Goal: Task Accomplishment & Management: Manage account settings

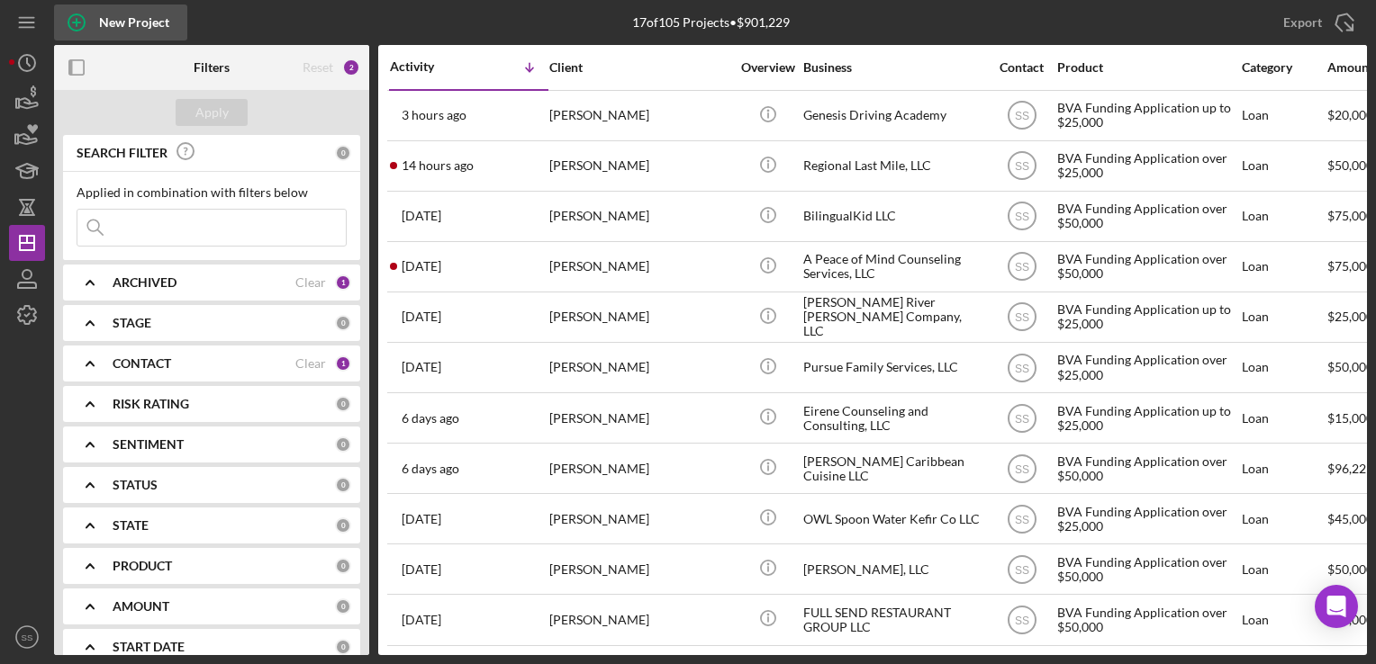
click at [95, 28] on icon "button" at bounding box center [76, 22] width 45 height 45
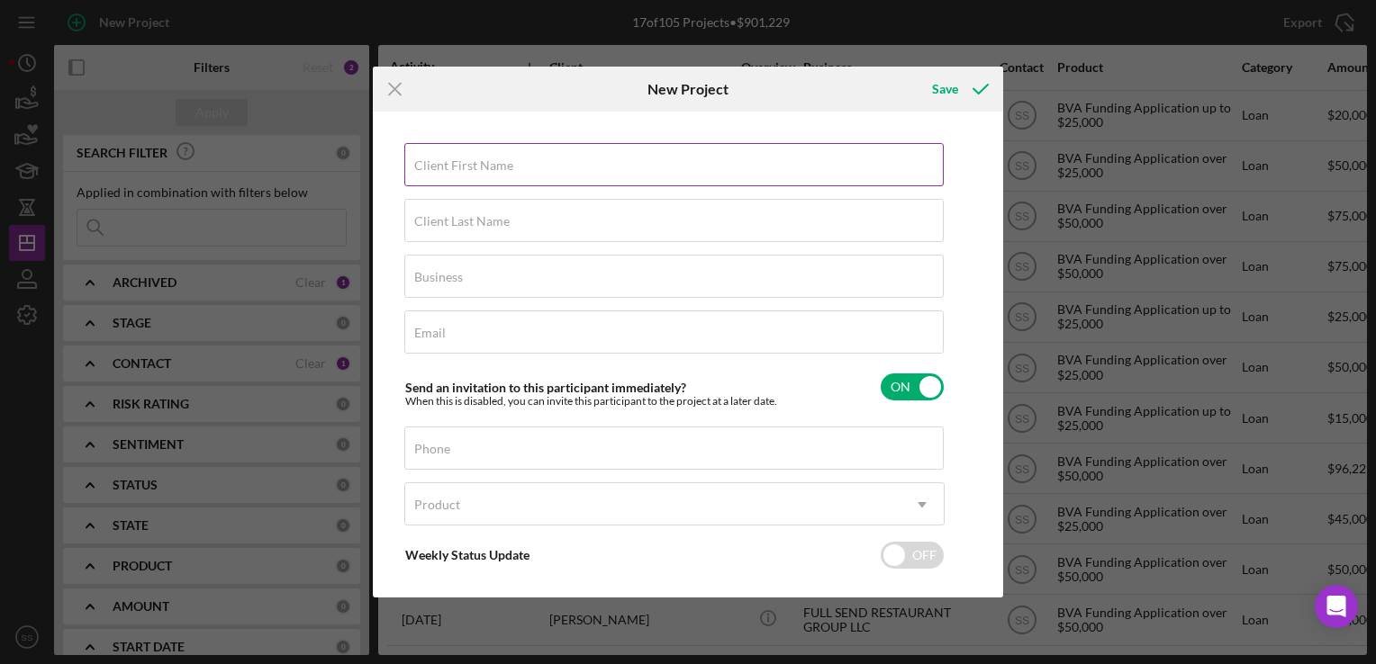
click at [468, 160] on label "Client First Name" at bounding box center [463, 165] width 99 height 14
click at [468, 160] on input "Client First Name" at bounding box center [673, 164] width 539 height 43
type input "[PERSON_NAME]"
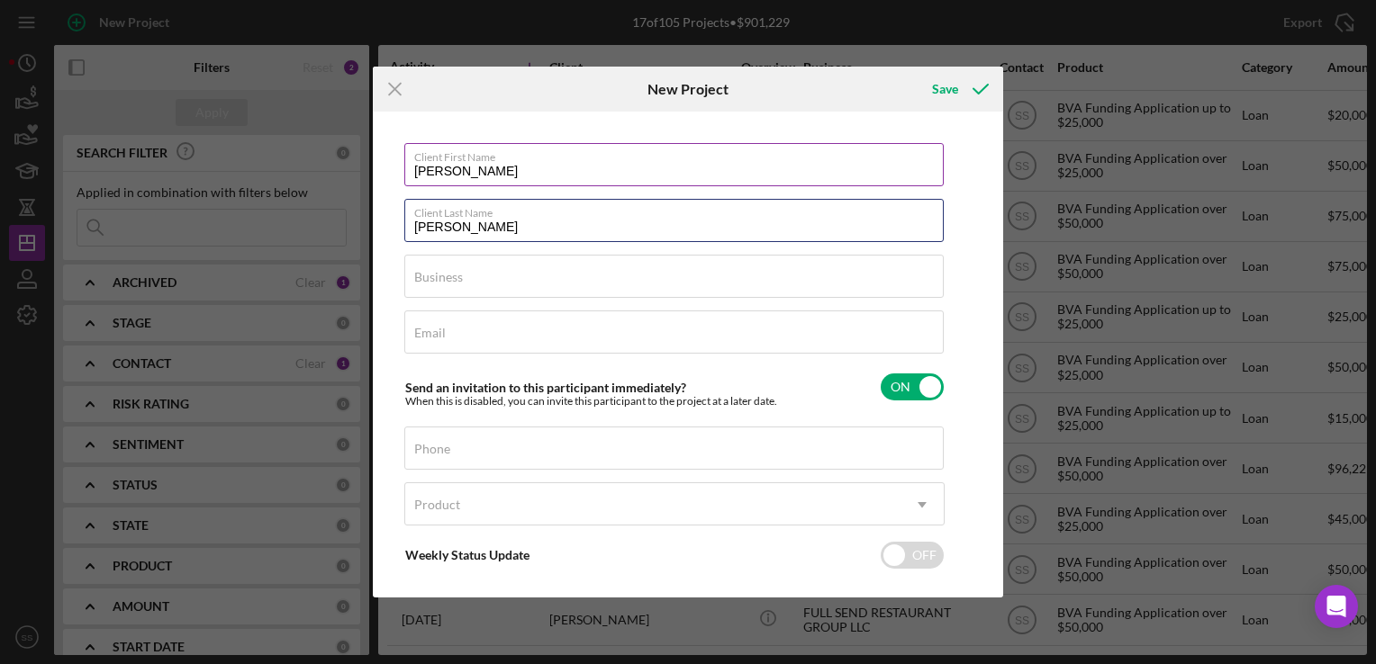
type input "[PERSON_NAME]"
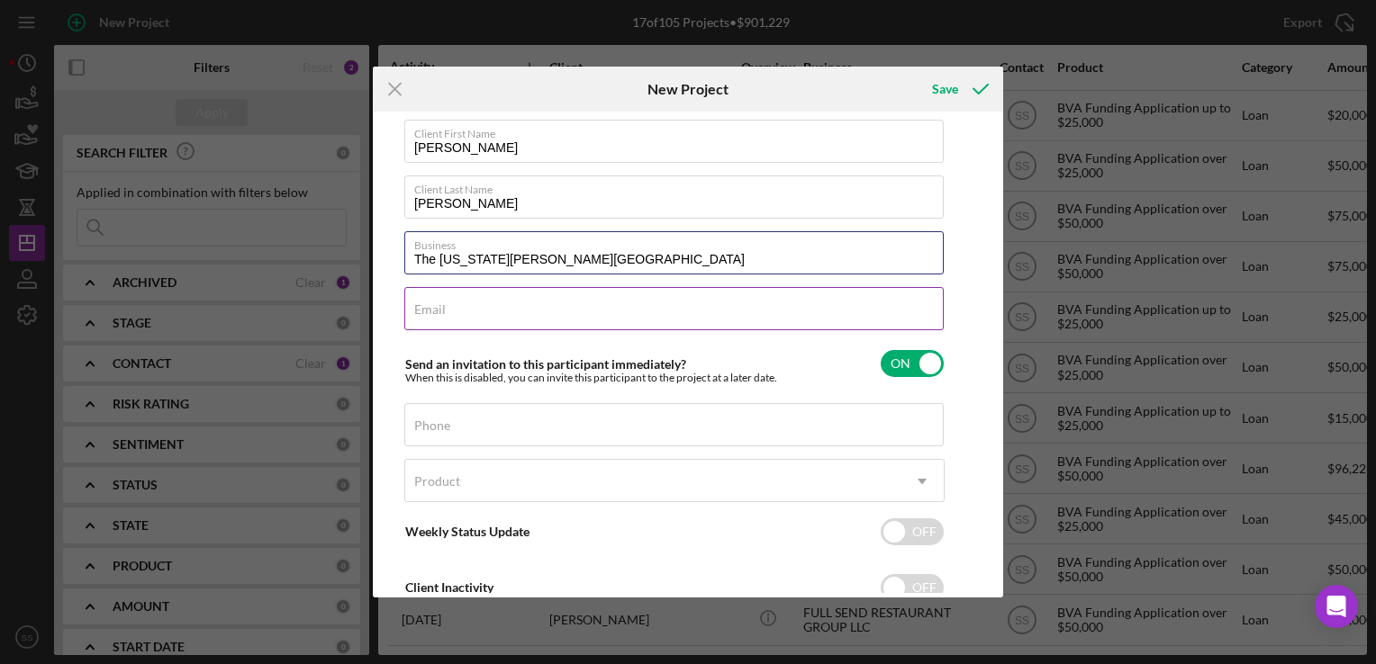
scroll to position [23, 0]
type input "The [US_STATE][PERSON_NAME][GEOGRAPHIC_DATA]"
click at [583, 312] on input "Email" at bounding box center [673, 309] width 539 height 43
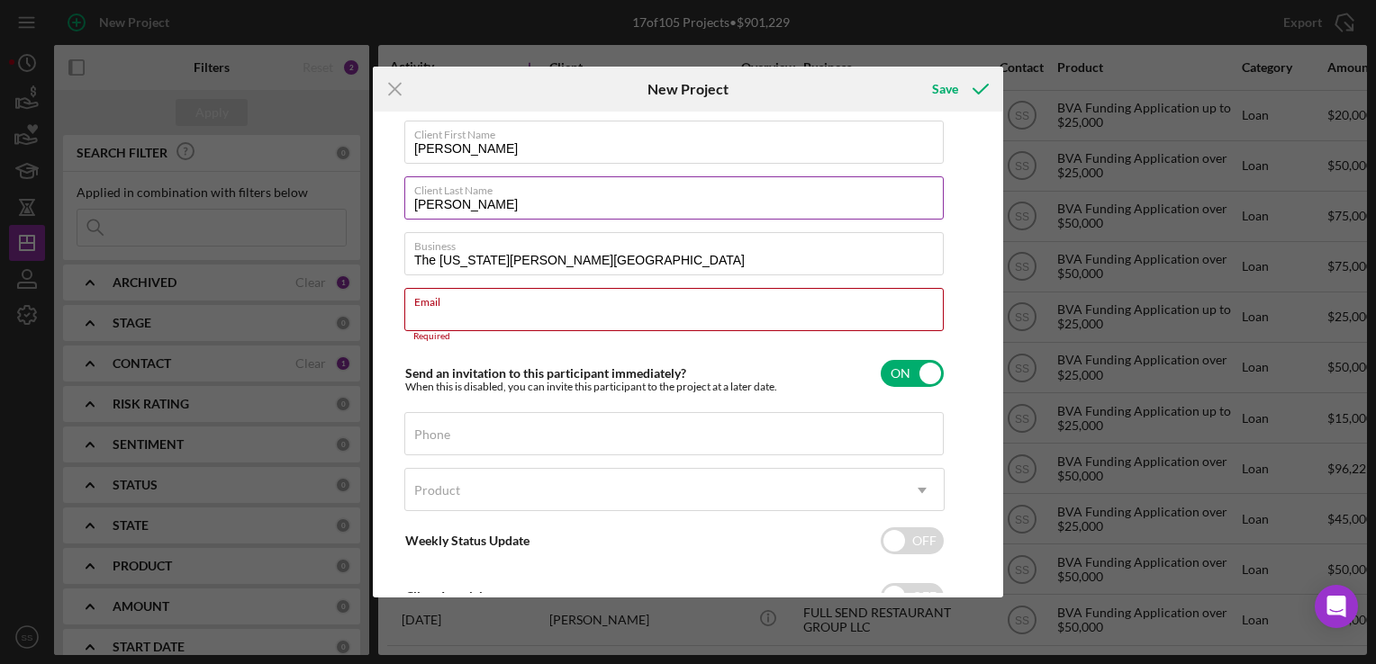
paste input "[EMAIL_ADDRESS][DOMAIN_NAME]"
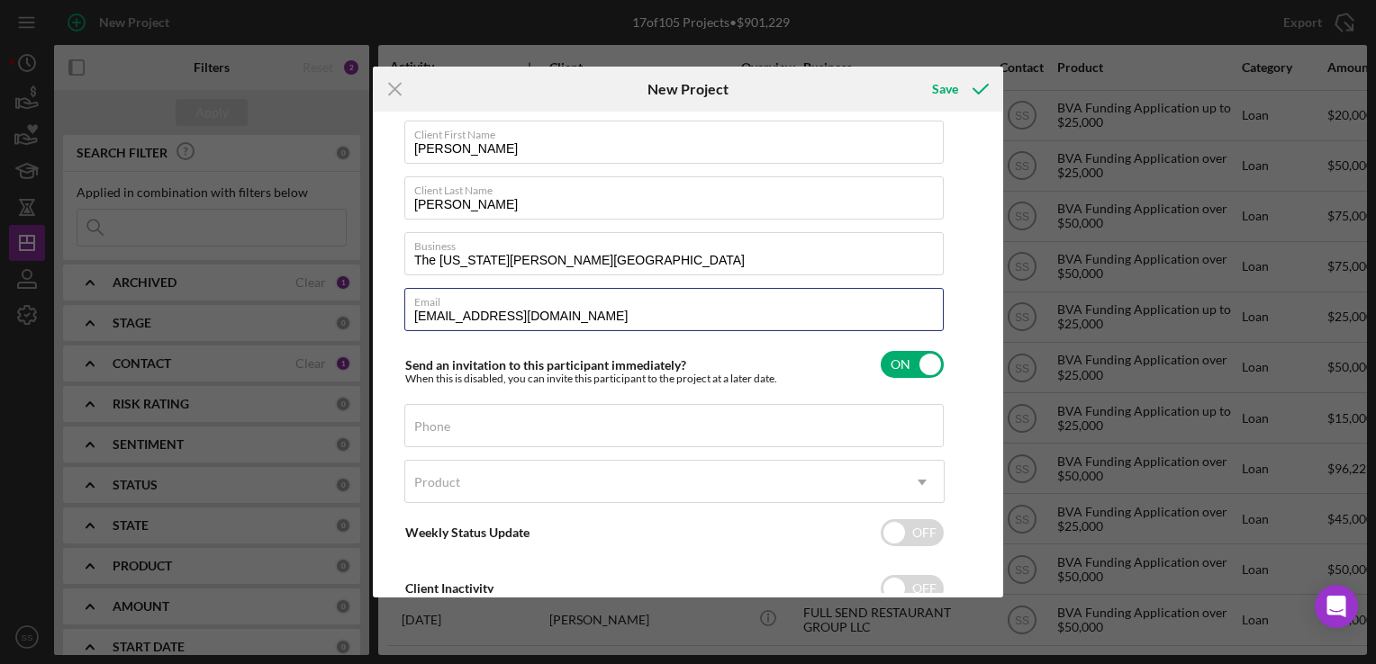
type input "[EMAIL_ADDRESS][DOMAIN_NAME]"
click at [817, 393] on div "Client First Name [PERSON_NAME] Client Last Name [PERSON_NAME] Business The [US…" at bounding box center [674, 373] width 540 height 505
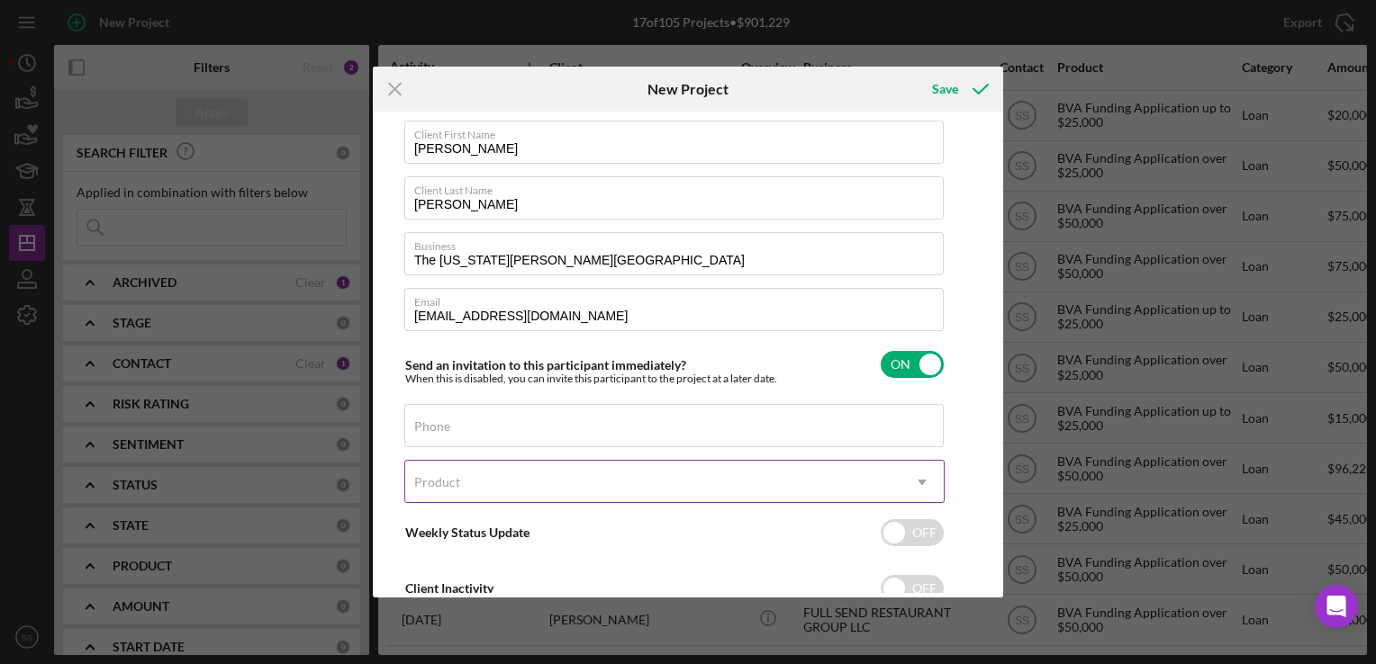
scroll to position [80, 0]
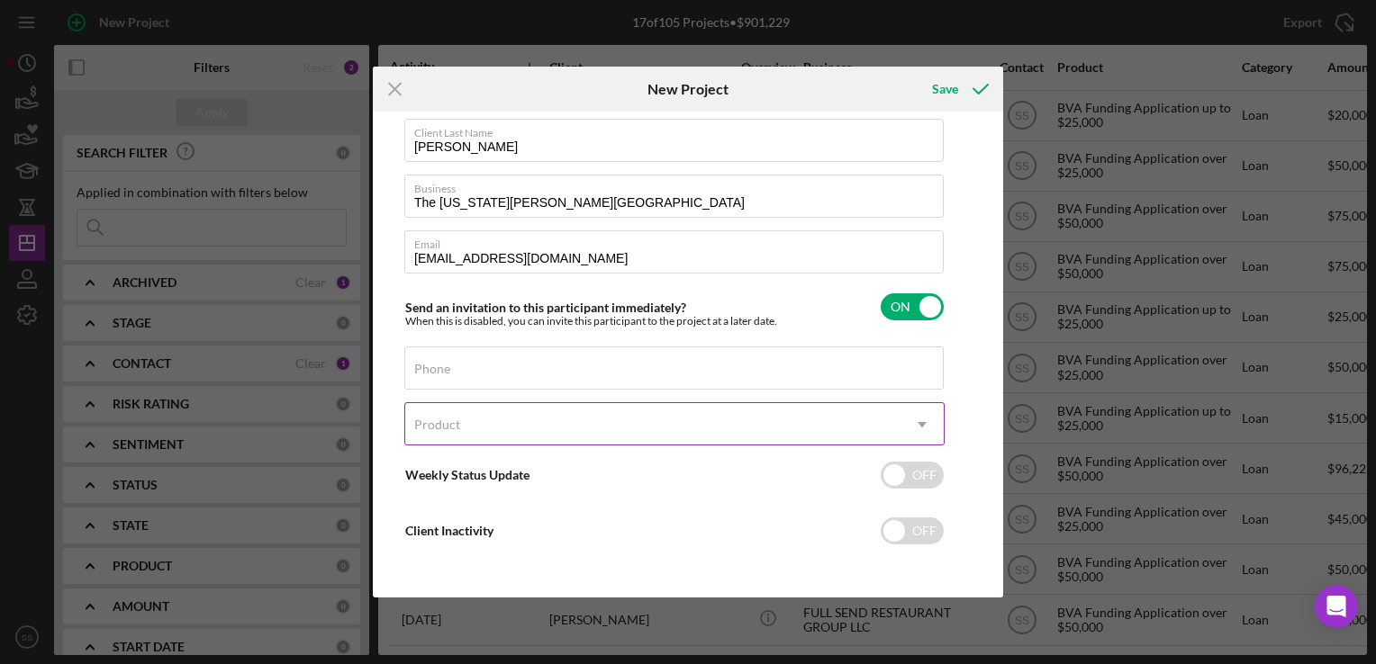
click at [775, 432] on div "Product" at bounding box center [652, 424] width 495 height 41
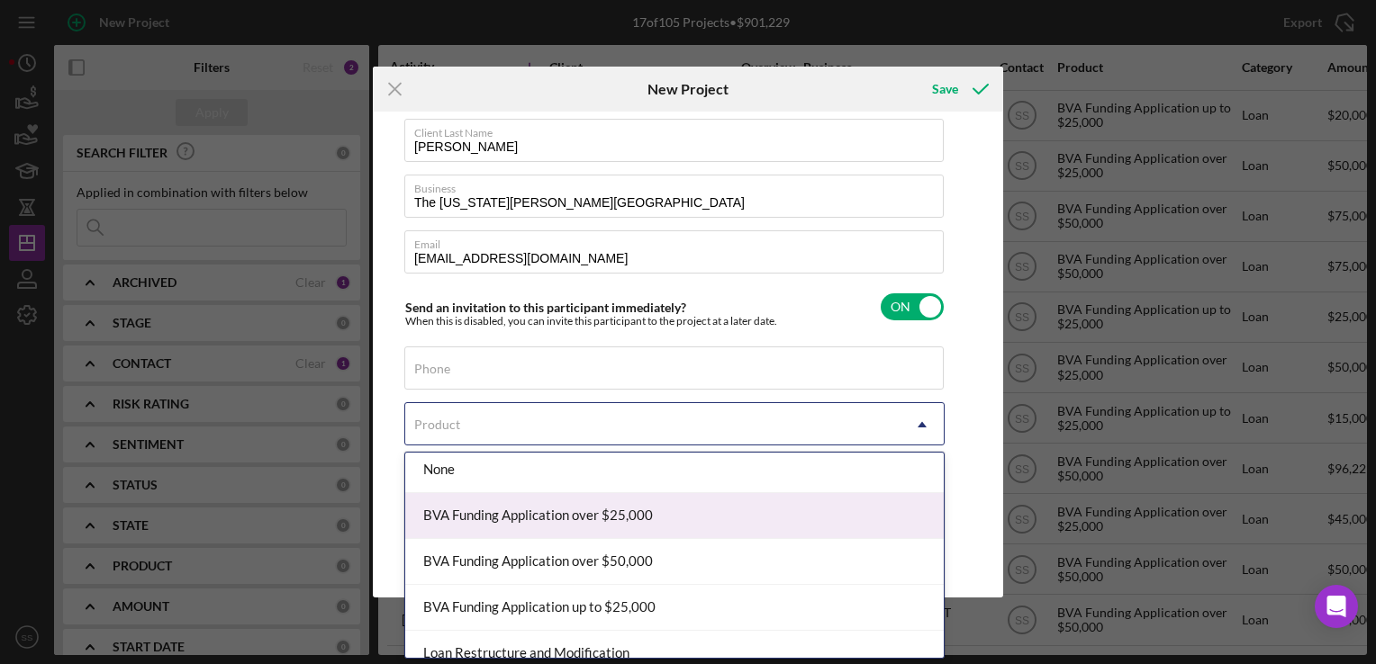
scroll to position [23, 0]
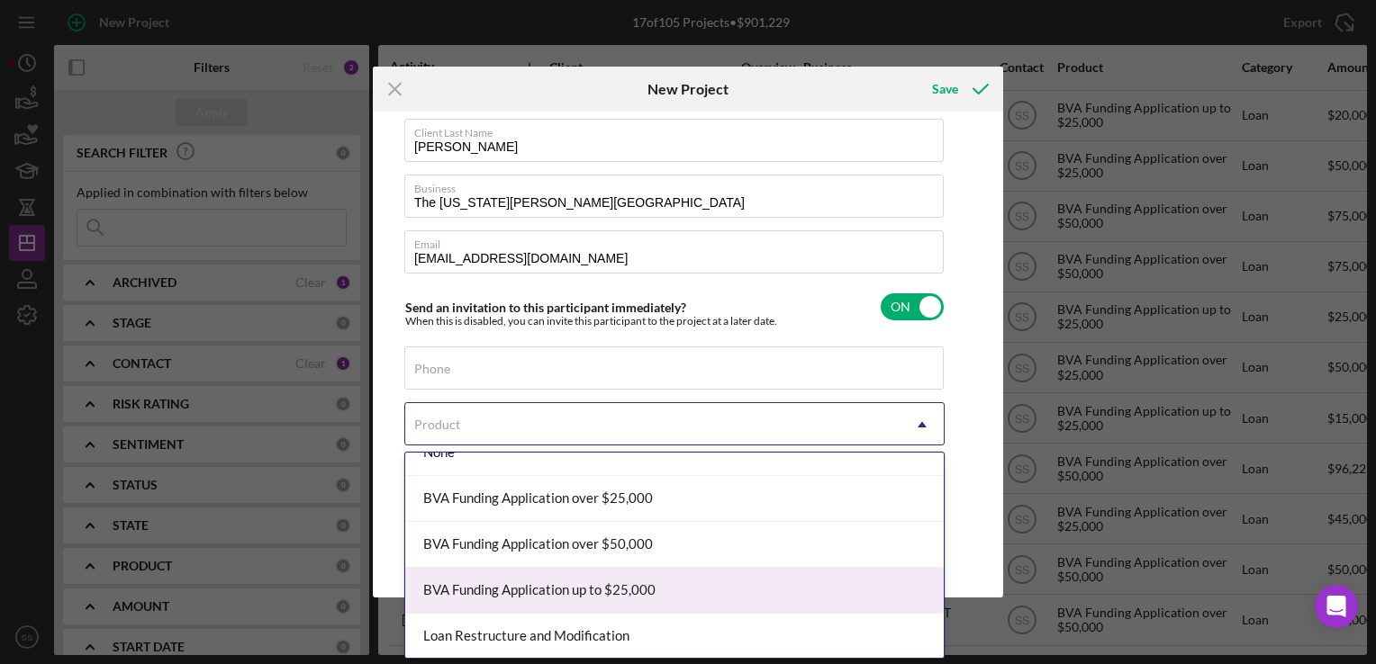
click at [605, 582] on div "BVA Funding Application up to $25,000" at bounding box center [674, 591] width 538 height 46
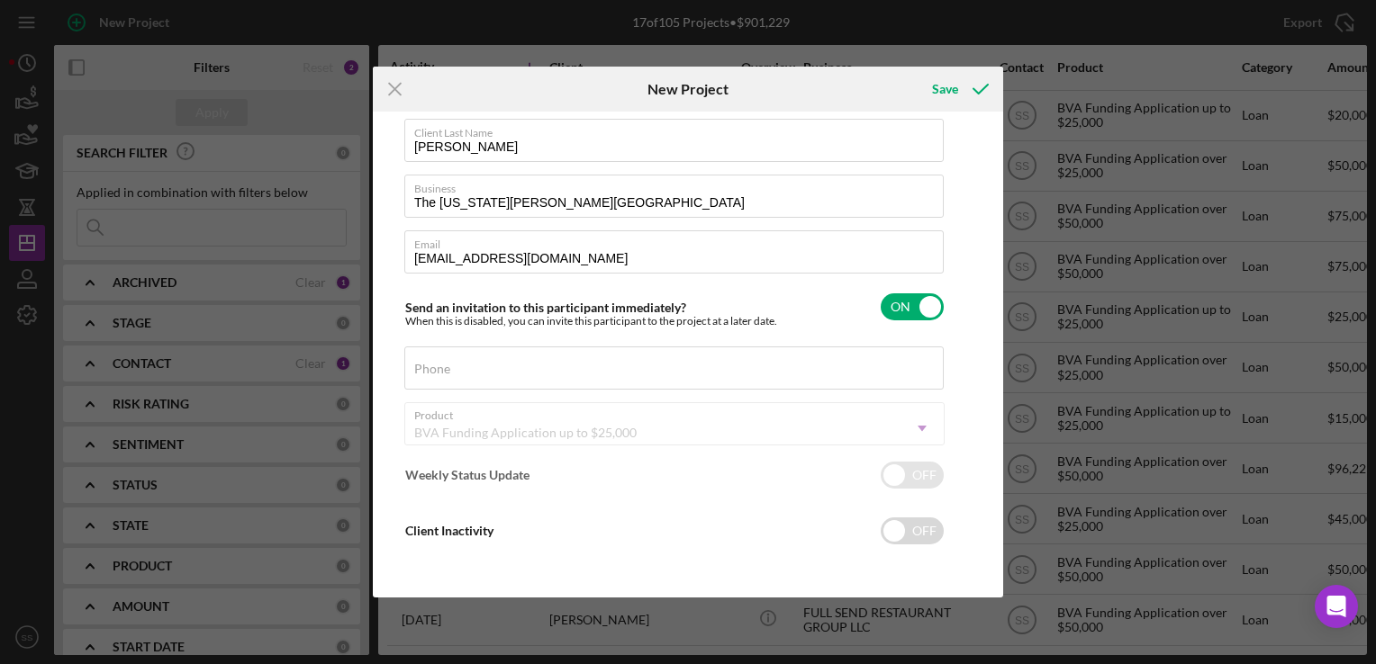
checkbox input "true"
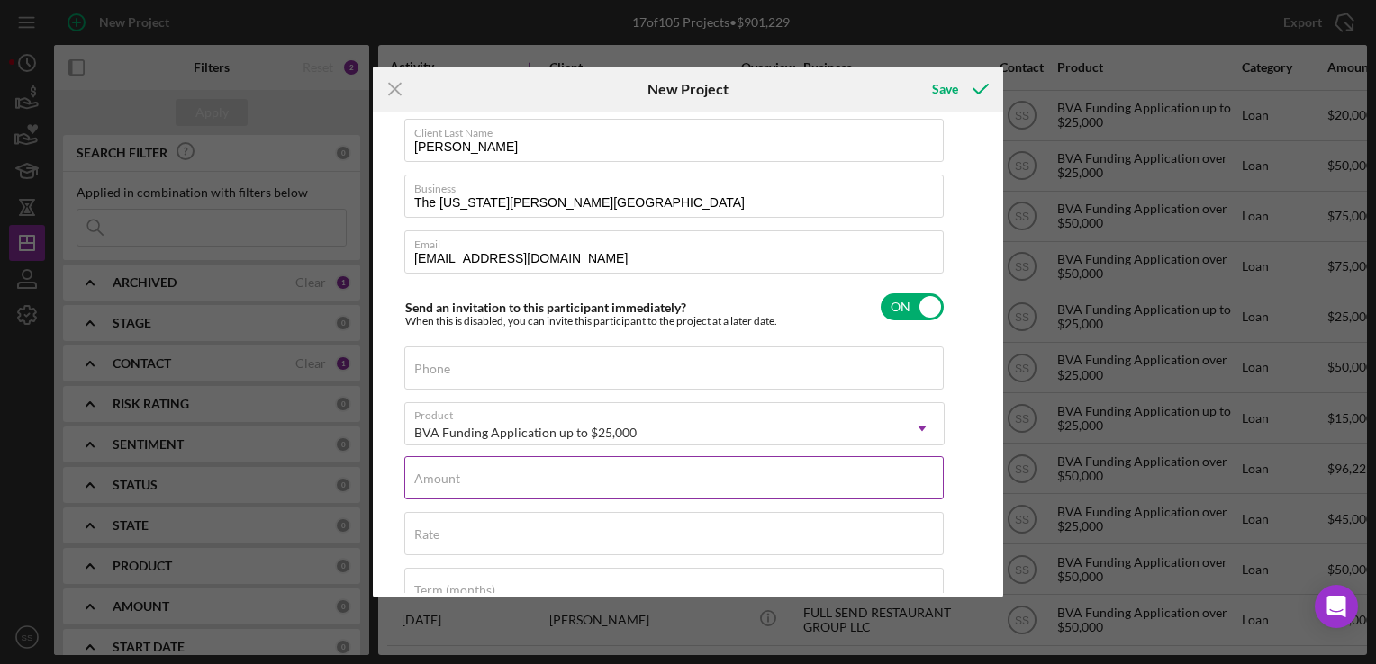
scroll to position [276, 0]
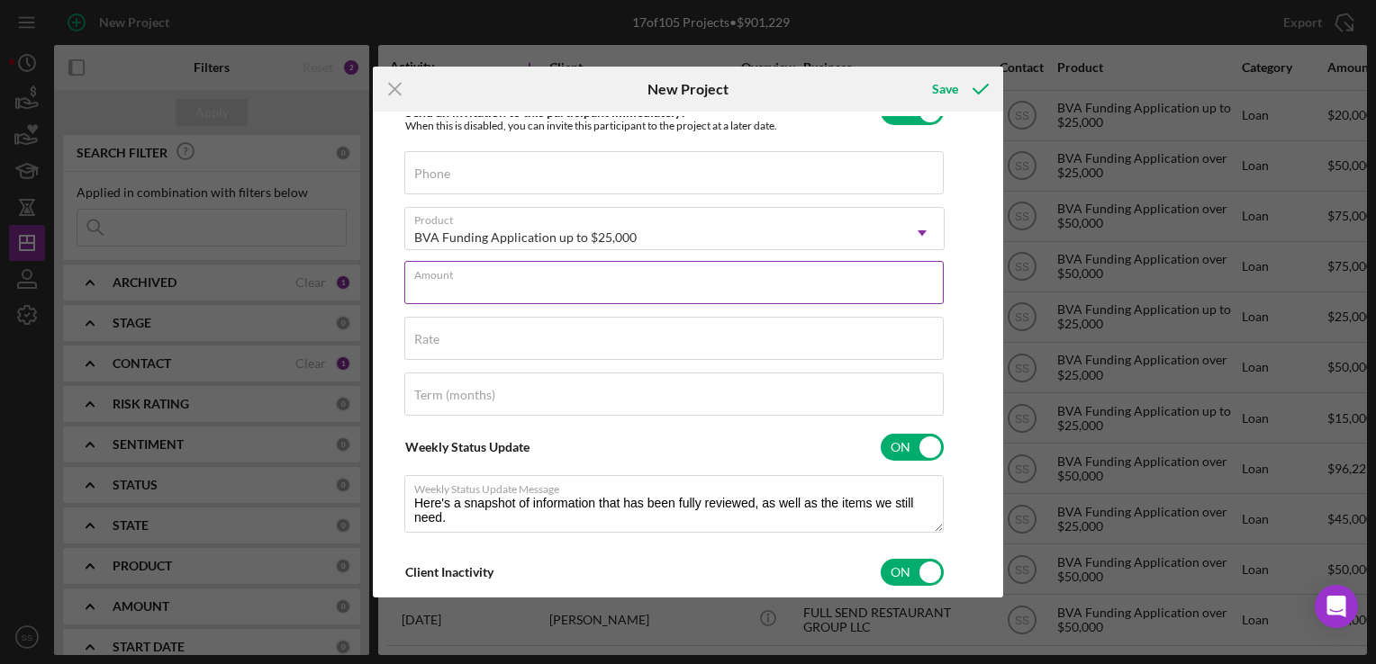
click at [701, 290] on input "Amount" at bounding box center [673, 282] width 539 height 43
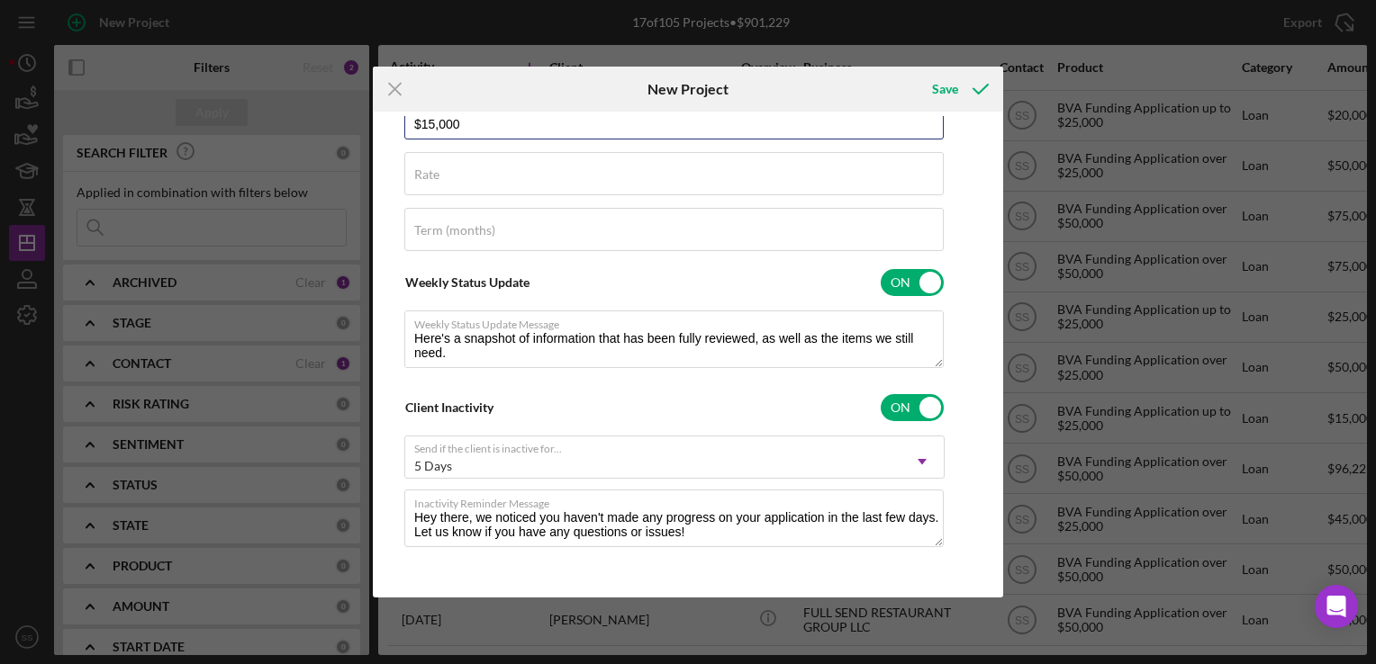
scroll to position [0, 0]
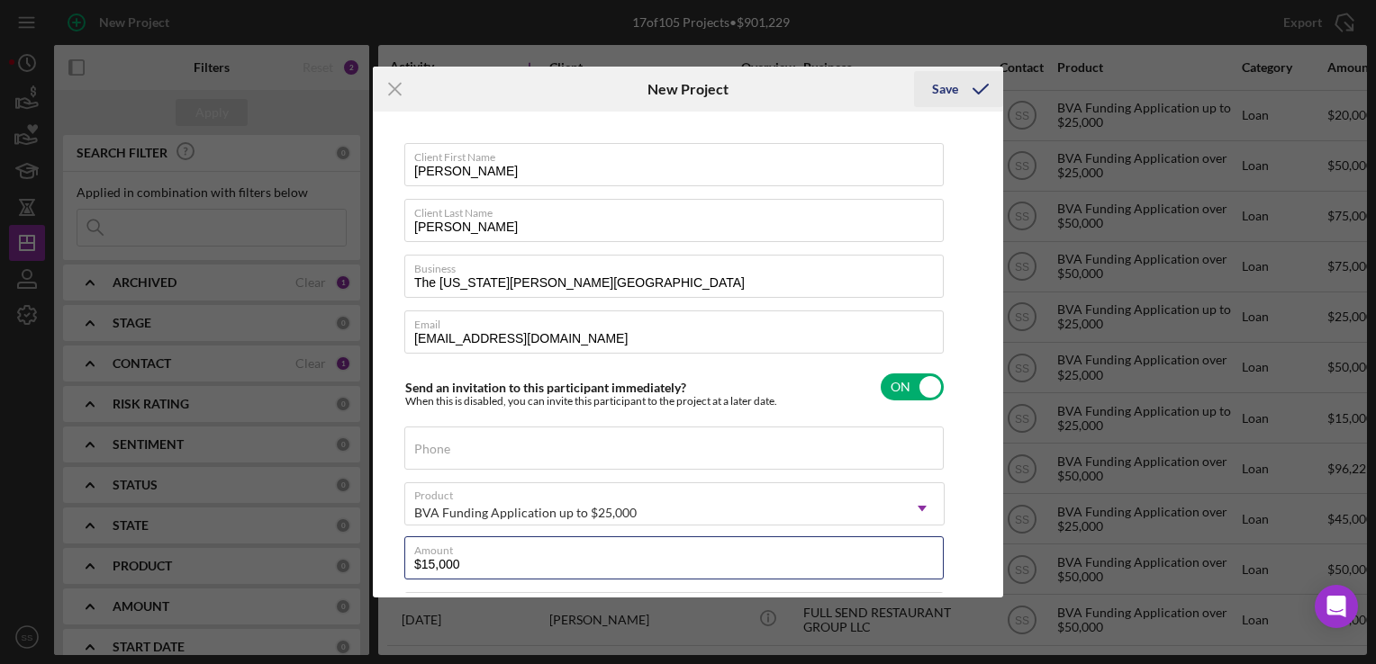
type input "$15,000"
click at [954, 91] on div "Save" at bounding box center [945, 89] width 26 height 36
checkbox input "false"
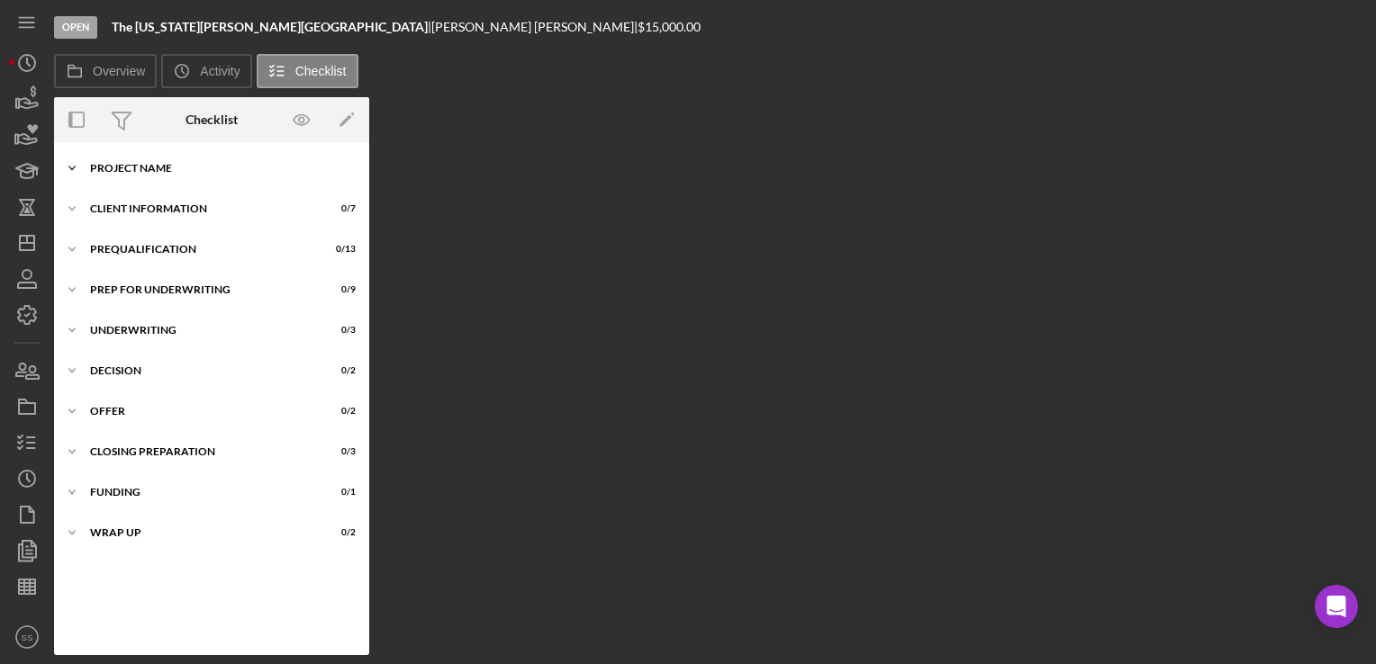
click at [149, 173] on div "Project Name" at bounding box center [218, 168] width 257 height 11
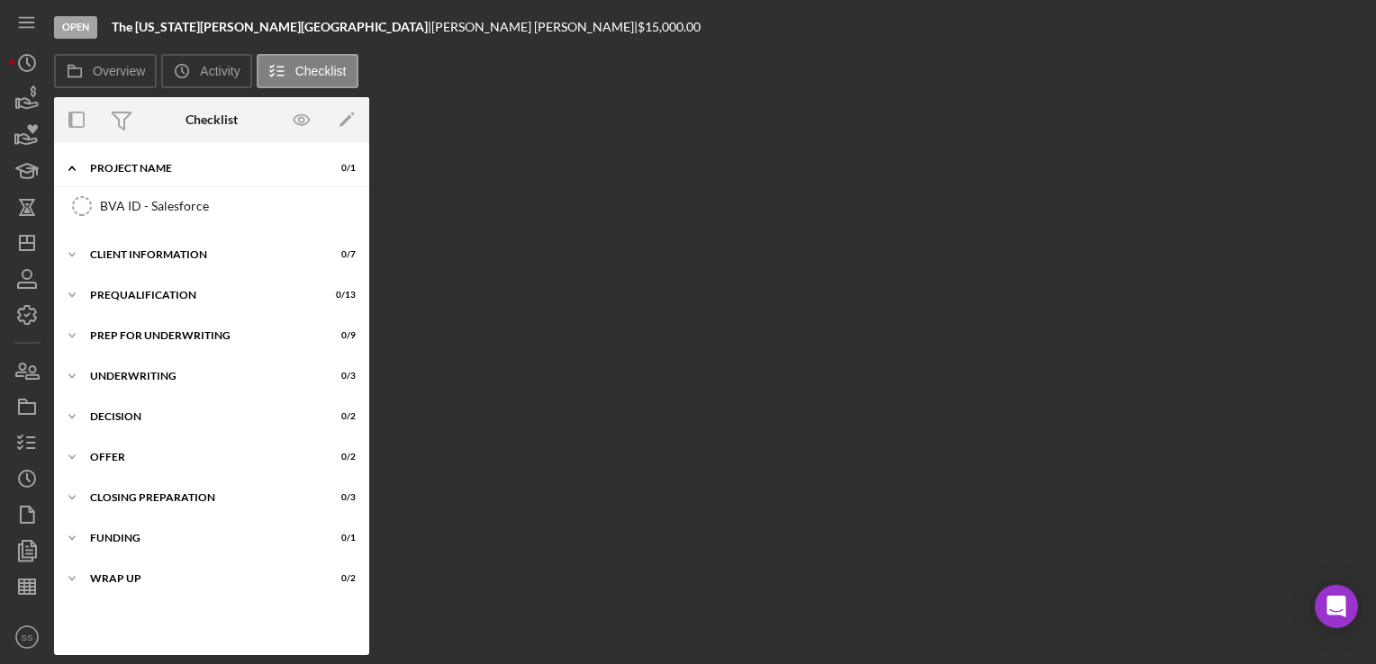
click at [159, 223] on div "BVA ID - Salesforce BVA ID - Salesforce" at bounding box center [211, 210] width 315 height 45
click at [162, 192] on link "BVA ID - Salesforce BVA ID - Salesforce" at bounding box center [211, 206] width 297 height 36
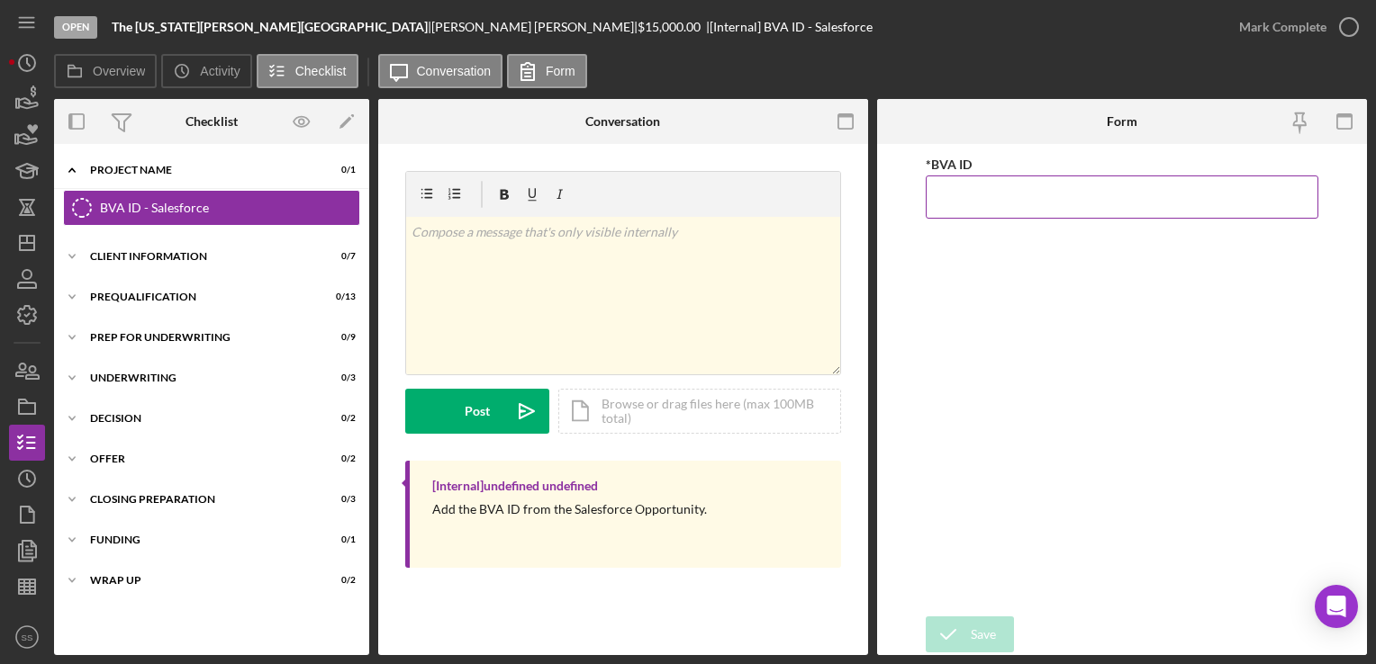
click at [1137, 195] on input "*BVA ID" at bounding box center [1122, 197] width 392 height 43
click at [944, 197] on input "00880" at bounding box center [1122, 197] width 392 height 43
type input "000880"
click at [954, 610] on form "*BVA ID 000880 Save Save" at bounding box center [1122, 399] width 490 height 511
click at [963, 626] on icon "submit" at bounding box center [948, 634] width 45 height 45
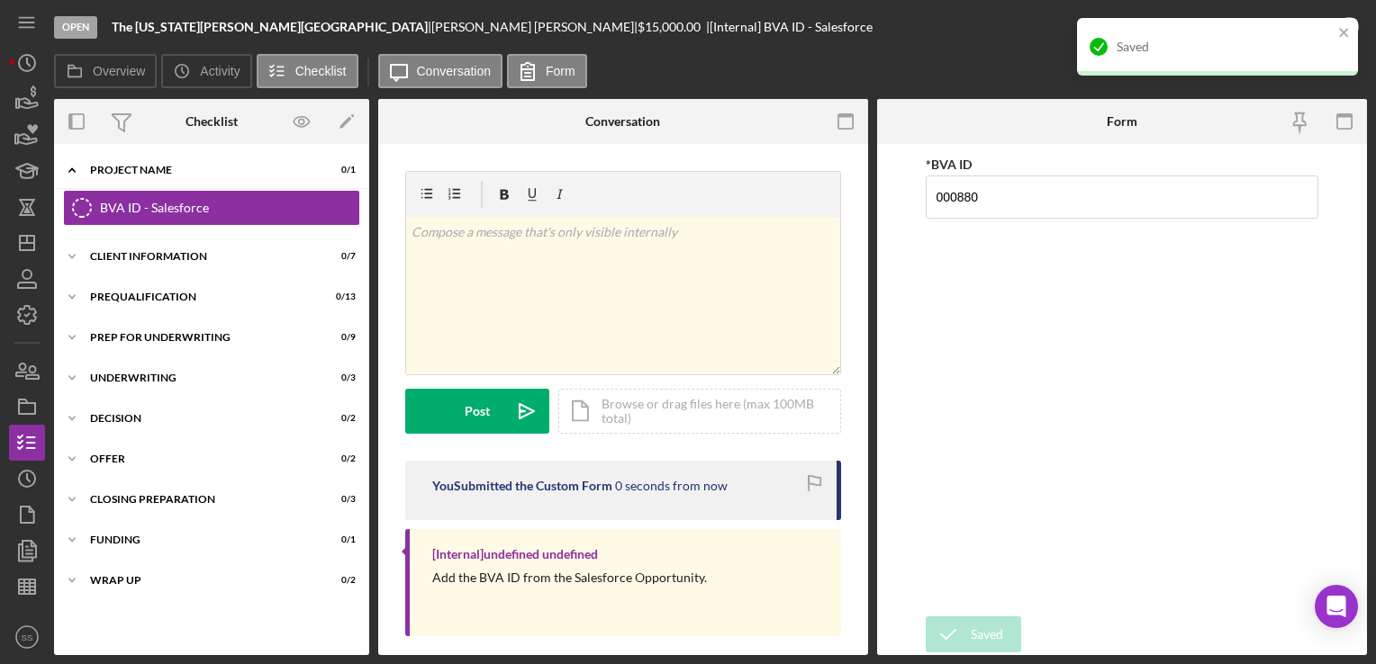
click at [1357, 20] on div "Saved" at bounding box center [1217, 53] width 288 height 79
click at [1341, 34] on icon "close" at bounding box center [1343, 32] width 9 height 9
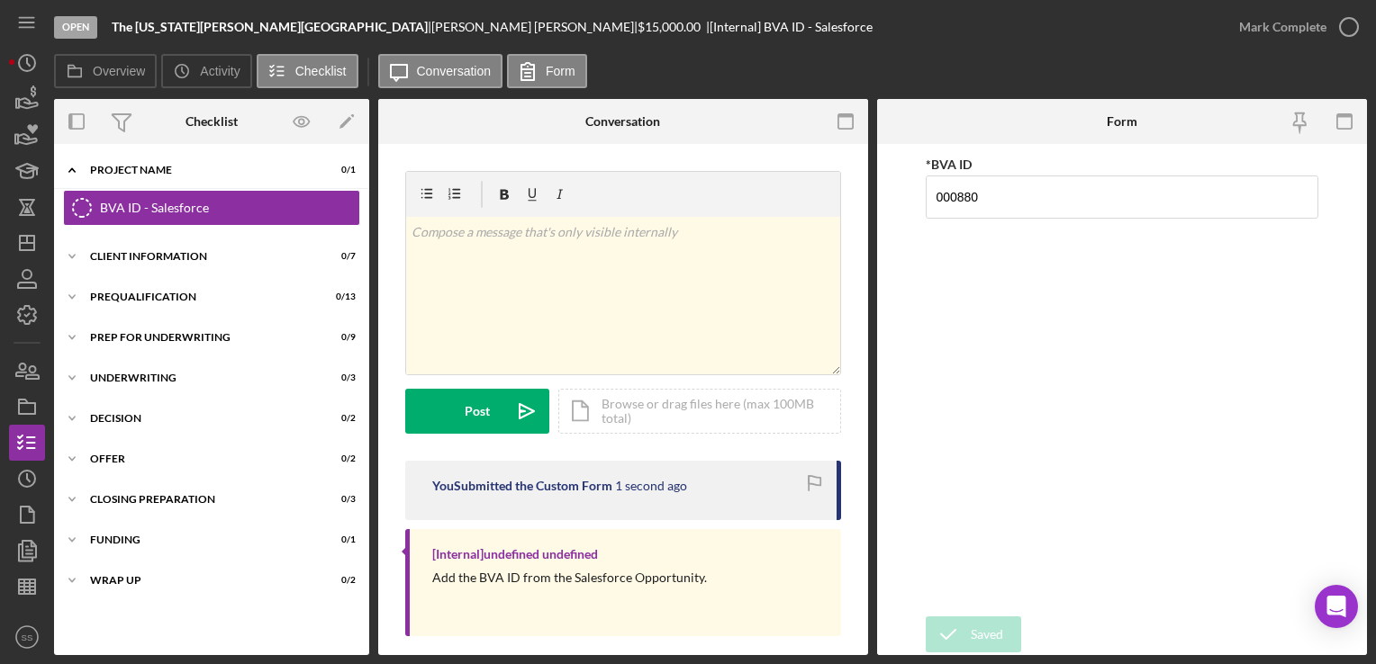
click at [1341, 34] on div "Saved" at bounding box center [1217, 53] width 288 height 79
click at [0, 0] on icon "button" at bounding box center [0, 0] width 0 height 0
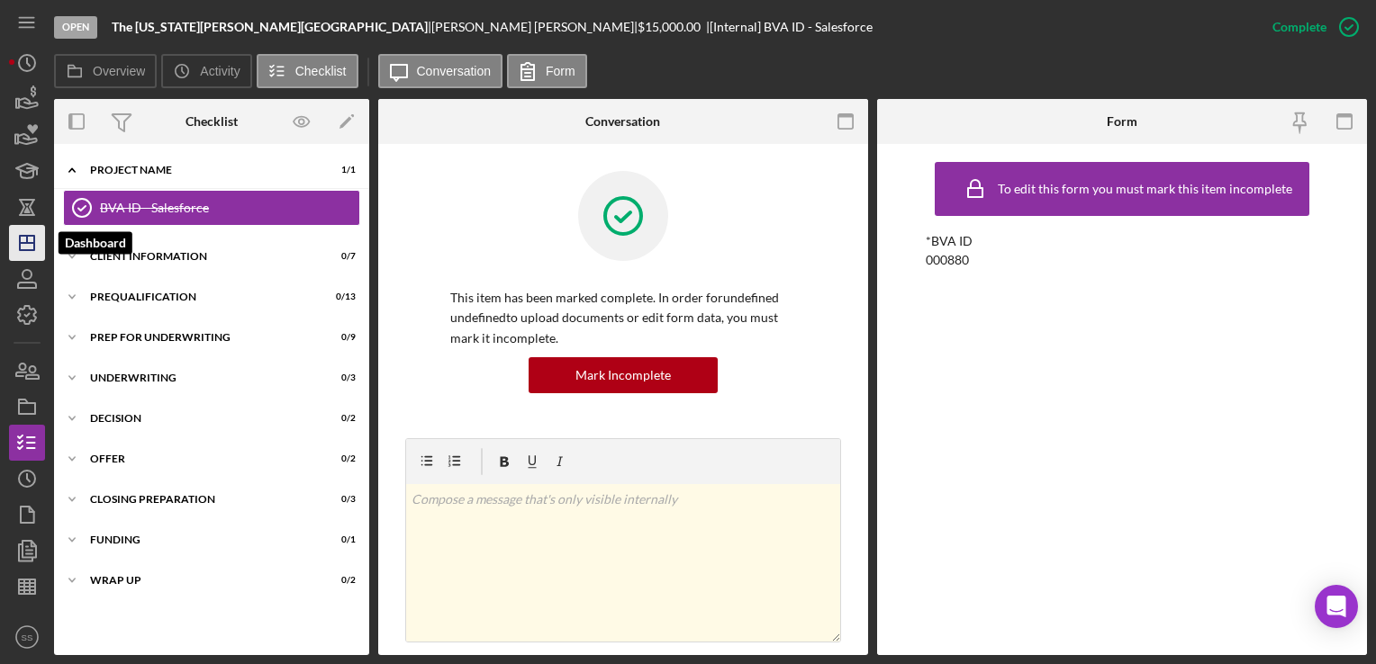
click at [11, 230] on icon "Icon/Dashboard" at bounding box center [27, 243] width 45 height 45
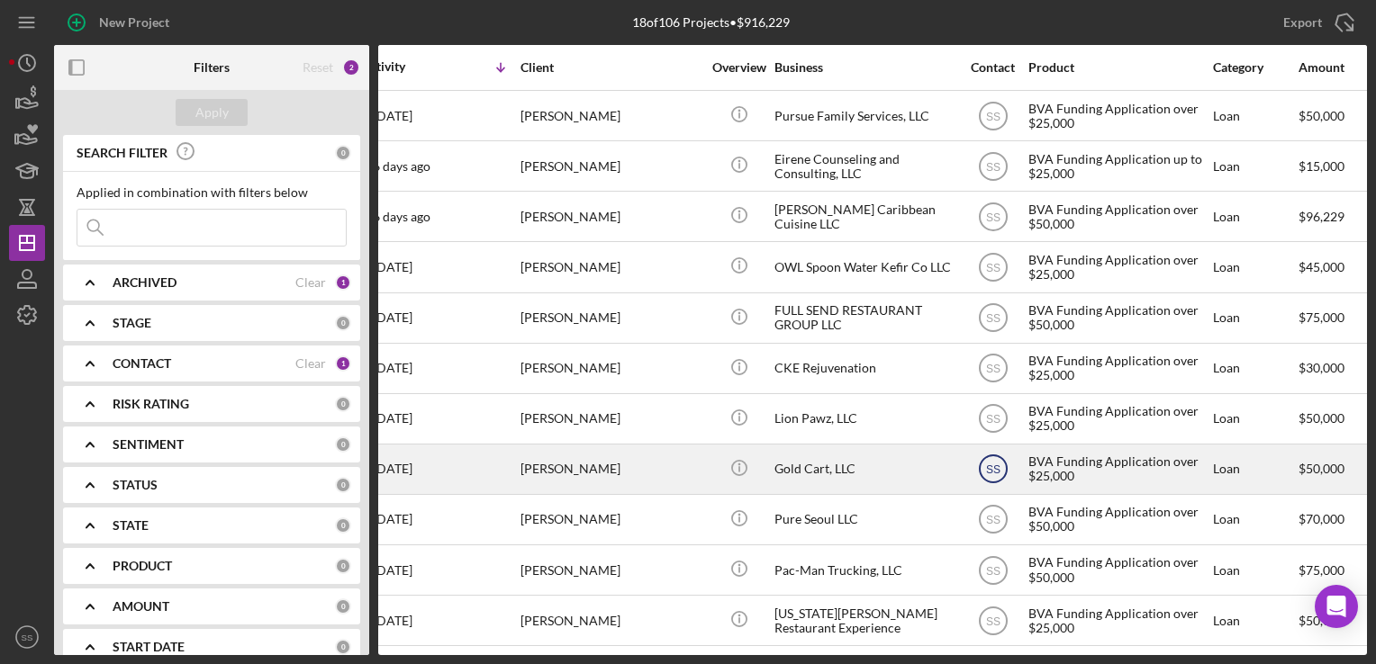
scroll to position [366, 0]
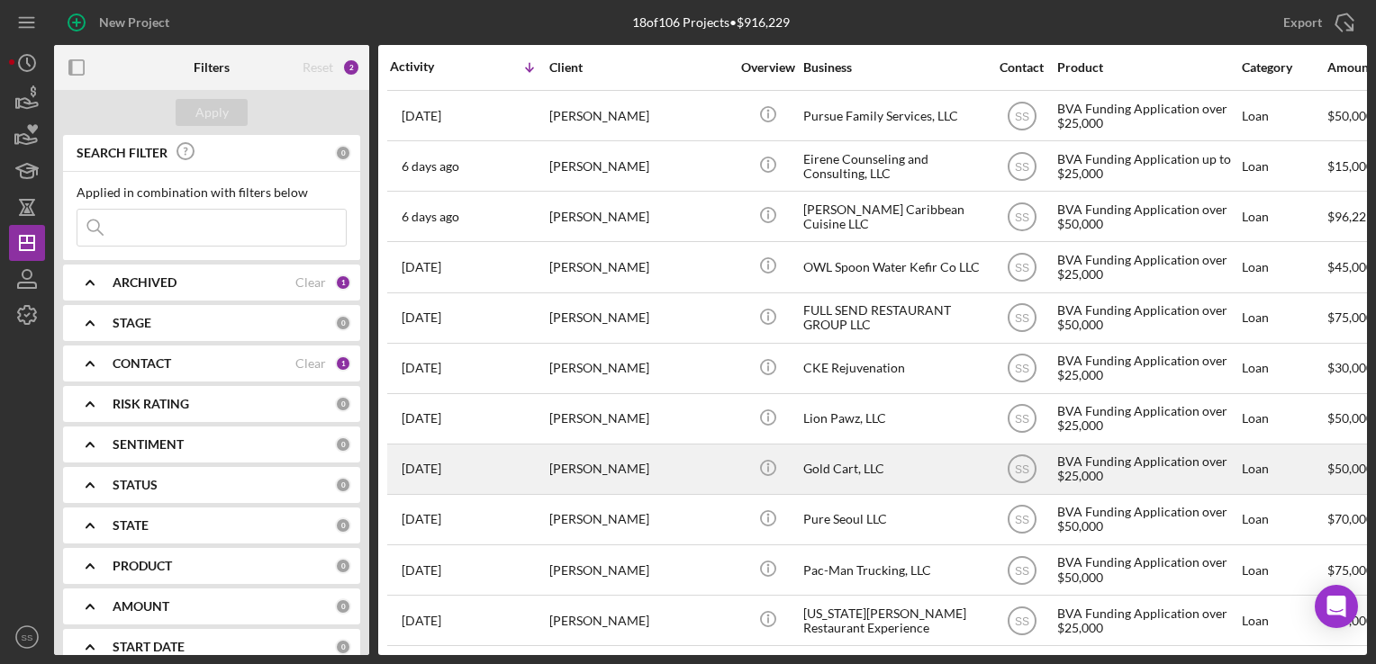
click at [480, 470] on div "[DATE] [PERSON_NAME]" at bounding box center [469, 470] width 158 height 48
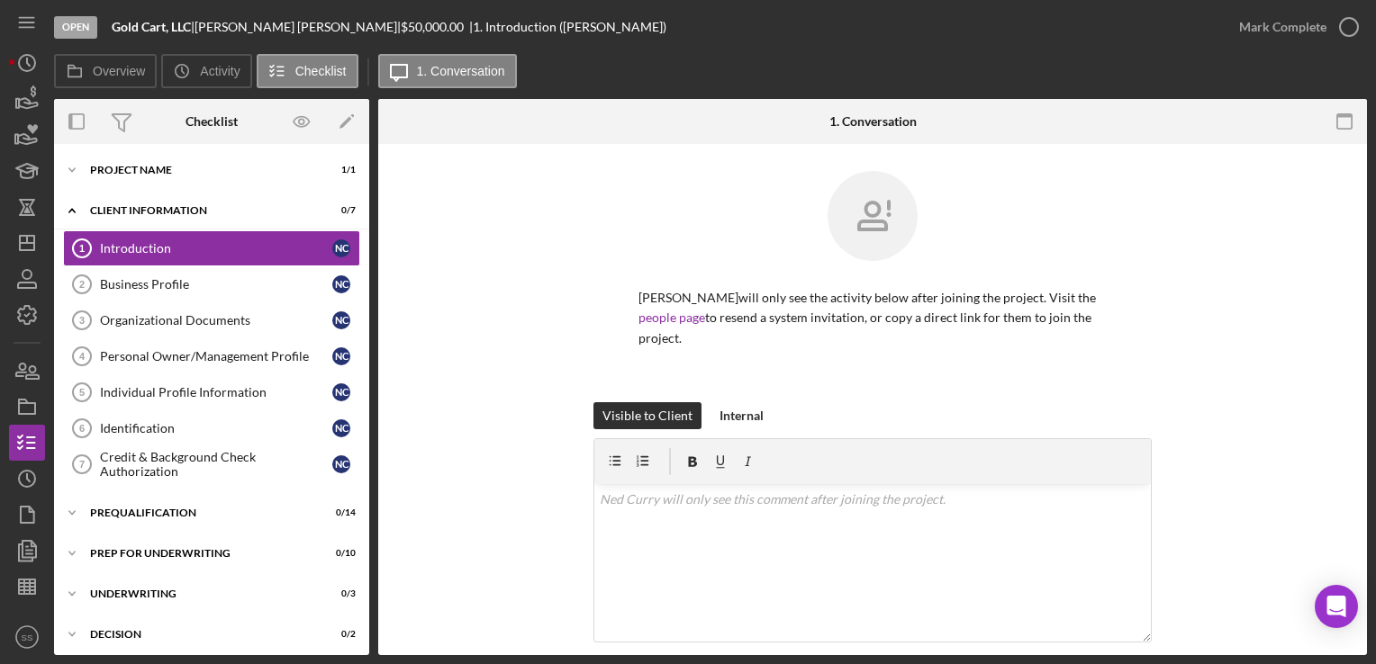
scroll to position [166, 0]
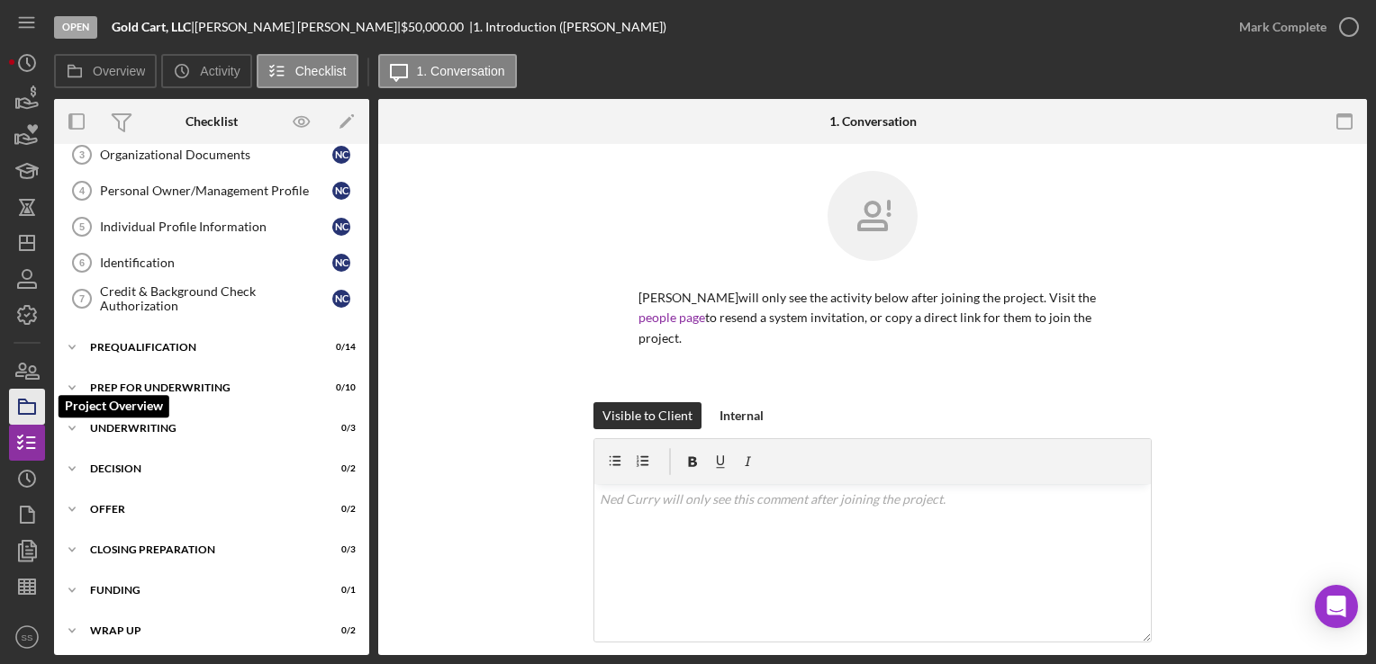
click at [19, 405] on rect "button" at bounding box center [27, 408] width 16 height 11
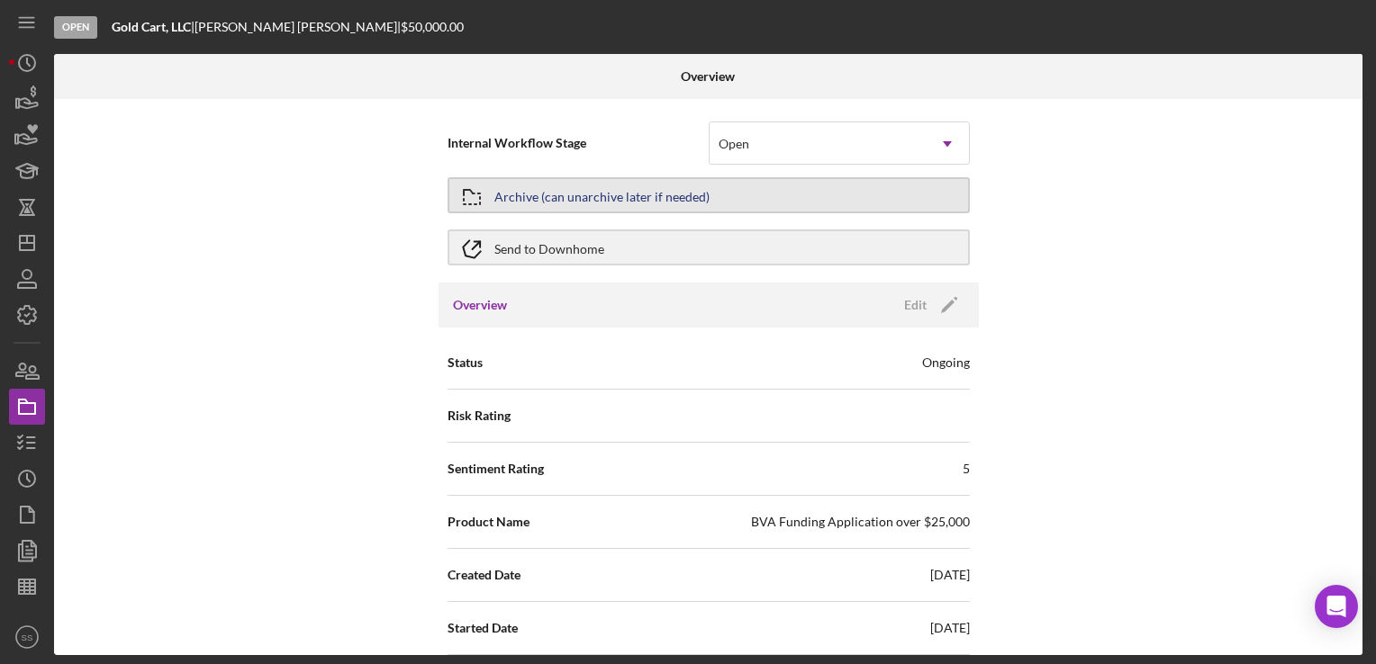
click at [872, 193] on button "Archive (can unarchive later if needed)" at bounding box center [708, 195] width 522 height 36
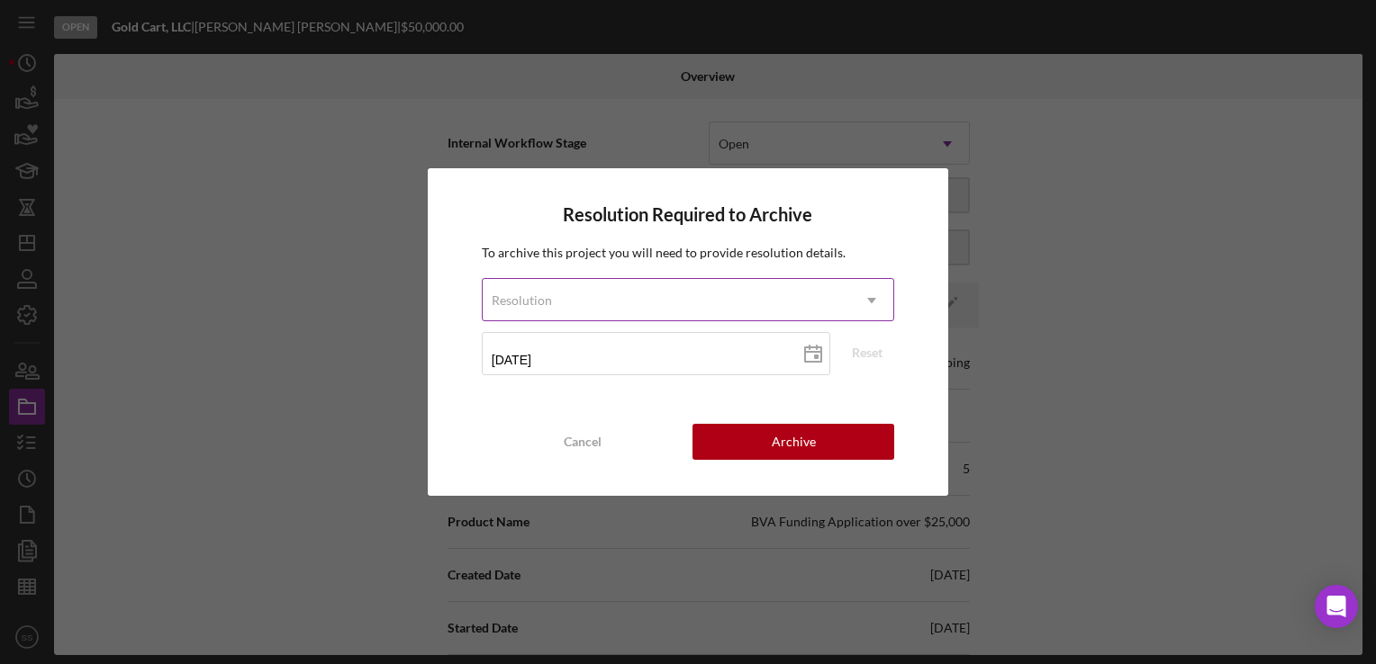
click at [889, 297] on icon "Icon/Dropdown Arrow" at bounding box center [871, 300] width 43 height 43
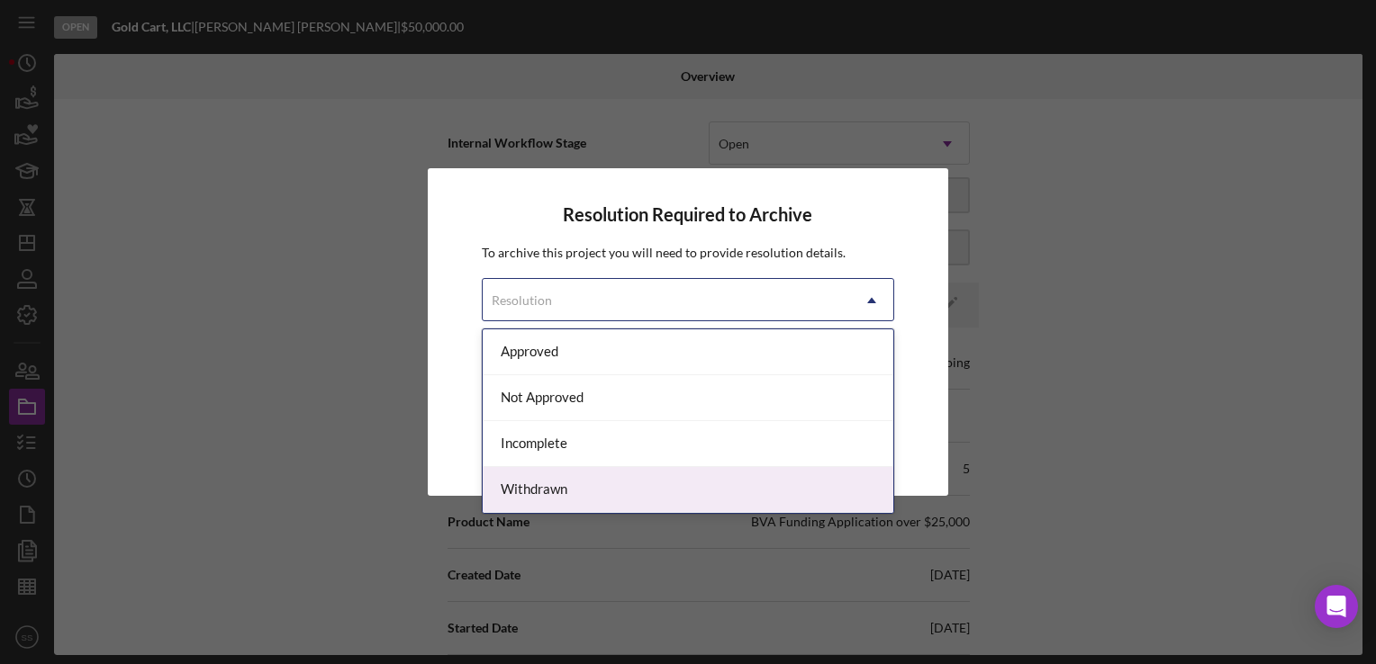
click at [601, 468] on div "Withdrawn" at bounding box center [688, 490] width 411 height 46
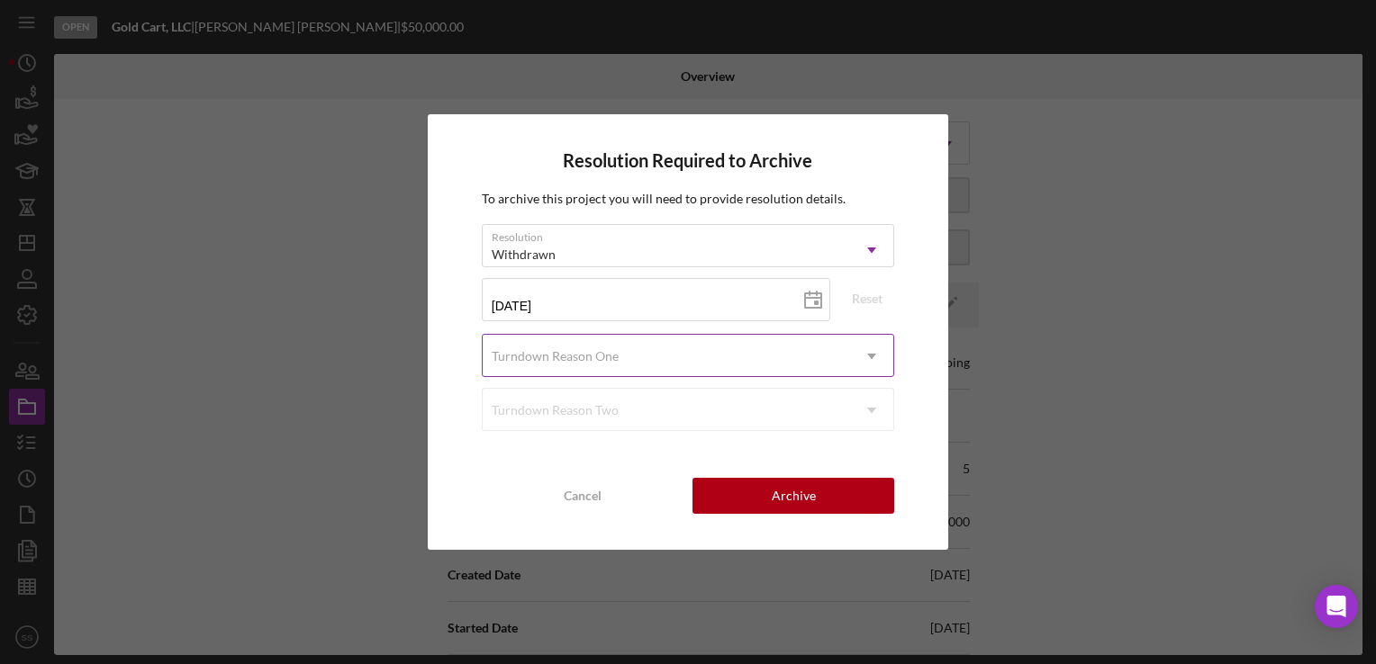
click at [681, 359] on div "Turndown Reason One" at bounding box center [666, 356] width 367 height 41
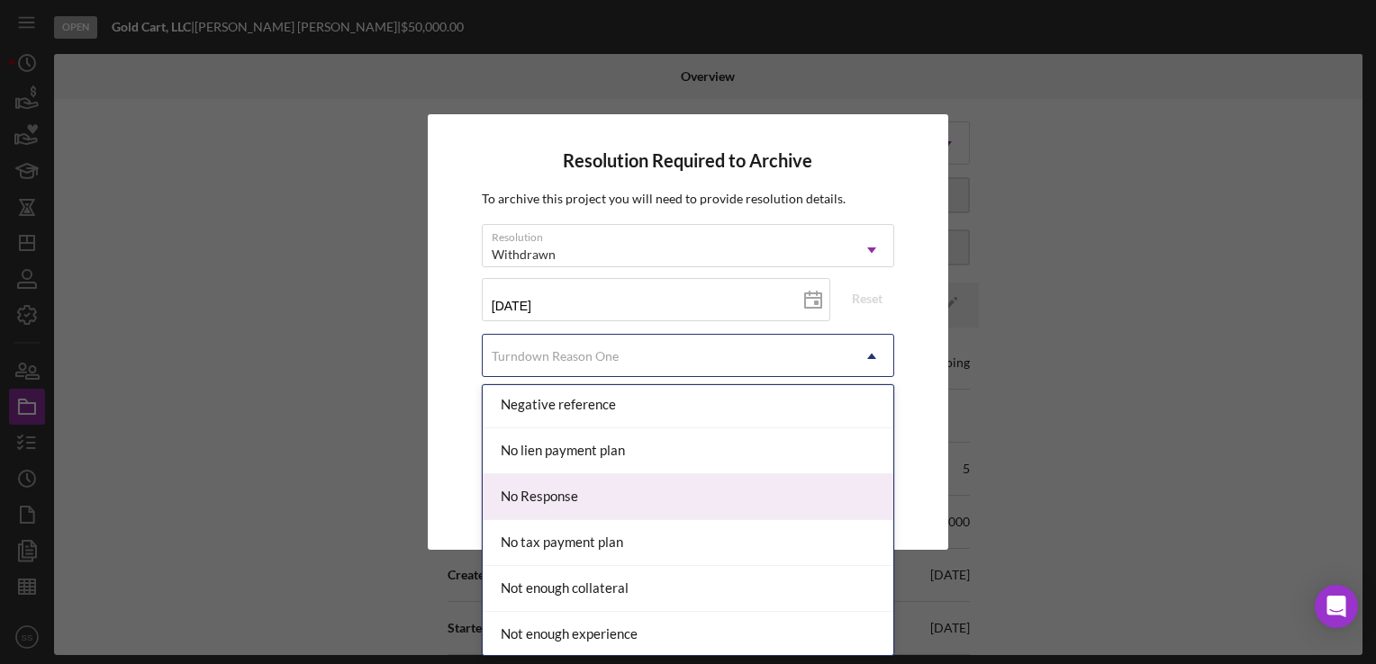
scroll to position [1196, 0]
click at [607, 492] on div "No Response" at bounding box center [688, 498] width 411 height 46
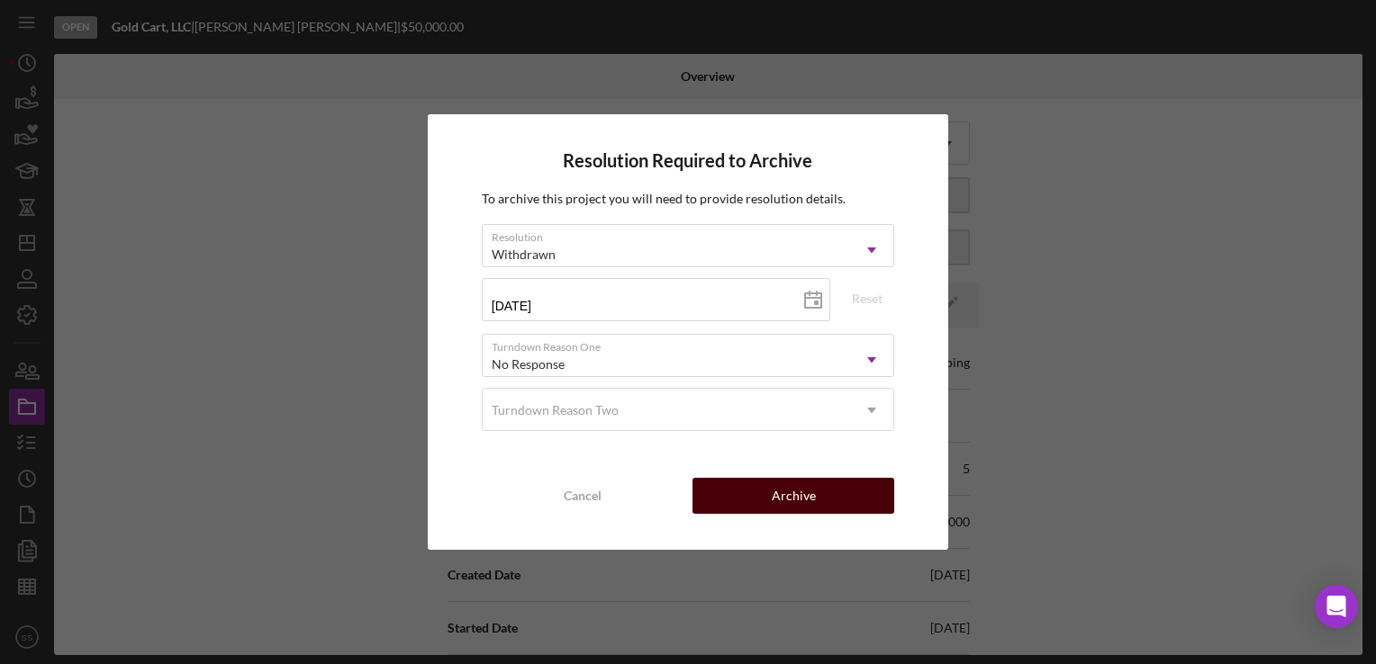
click at [799, 490] on div "Archive" at bounding box center [794, 496] width 44 height 36
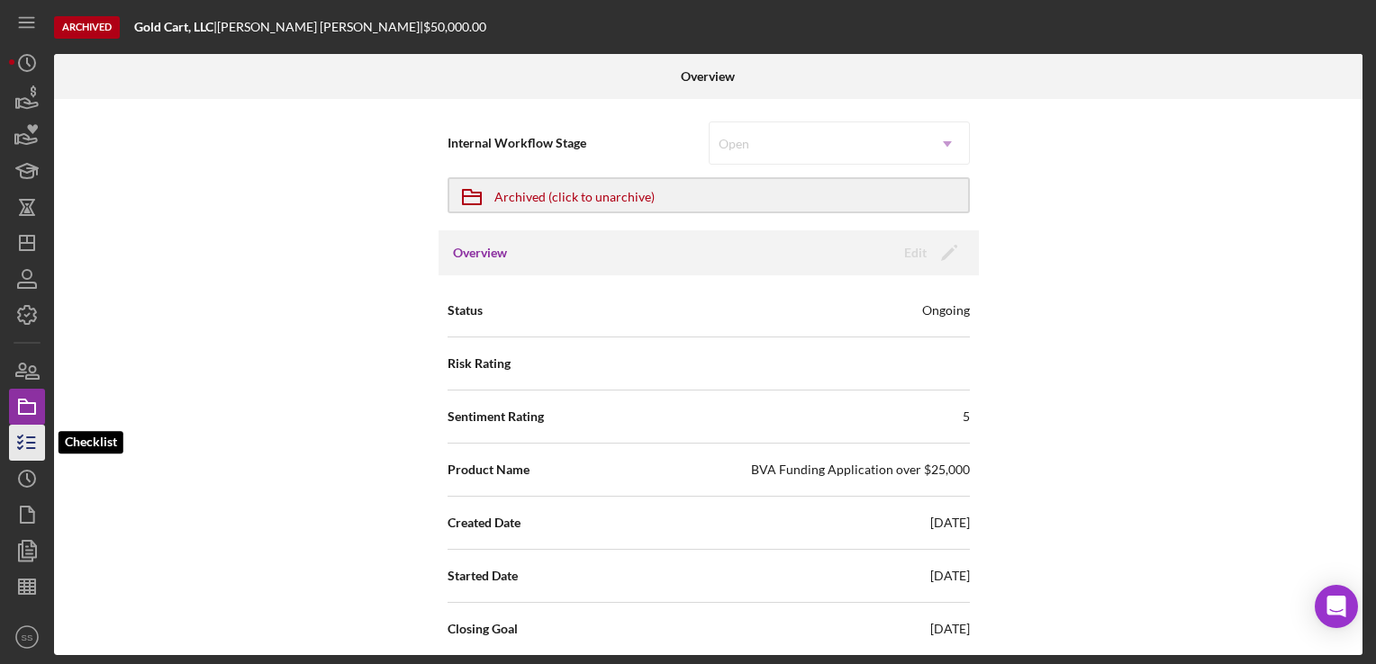
click at [14, 452] on icon "button" at bounding box center [27, 442] width 45 height 45
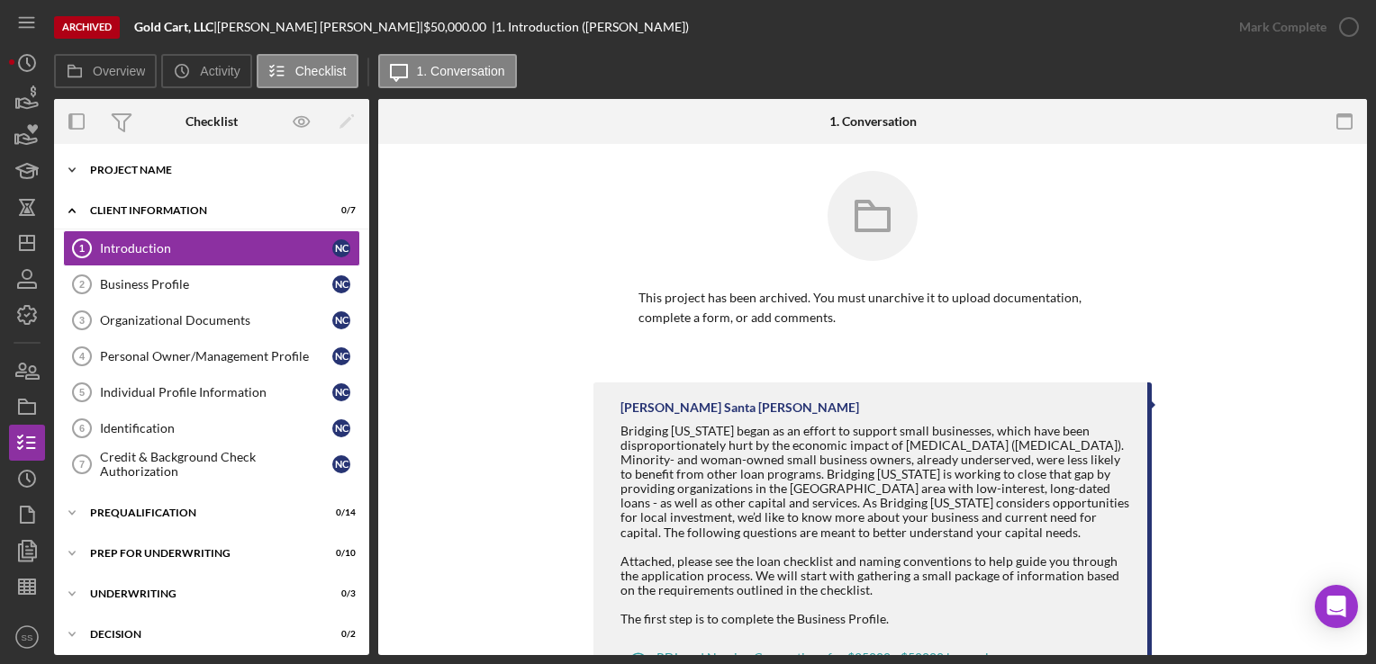
click at [266, 158] on div "Icon/Expander Project Name 1 / 1" at bounding box center [211, 170] width 315 height 36
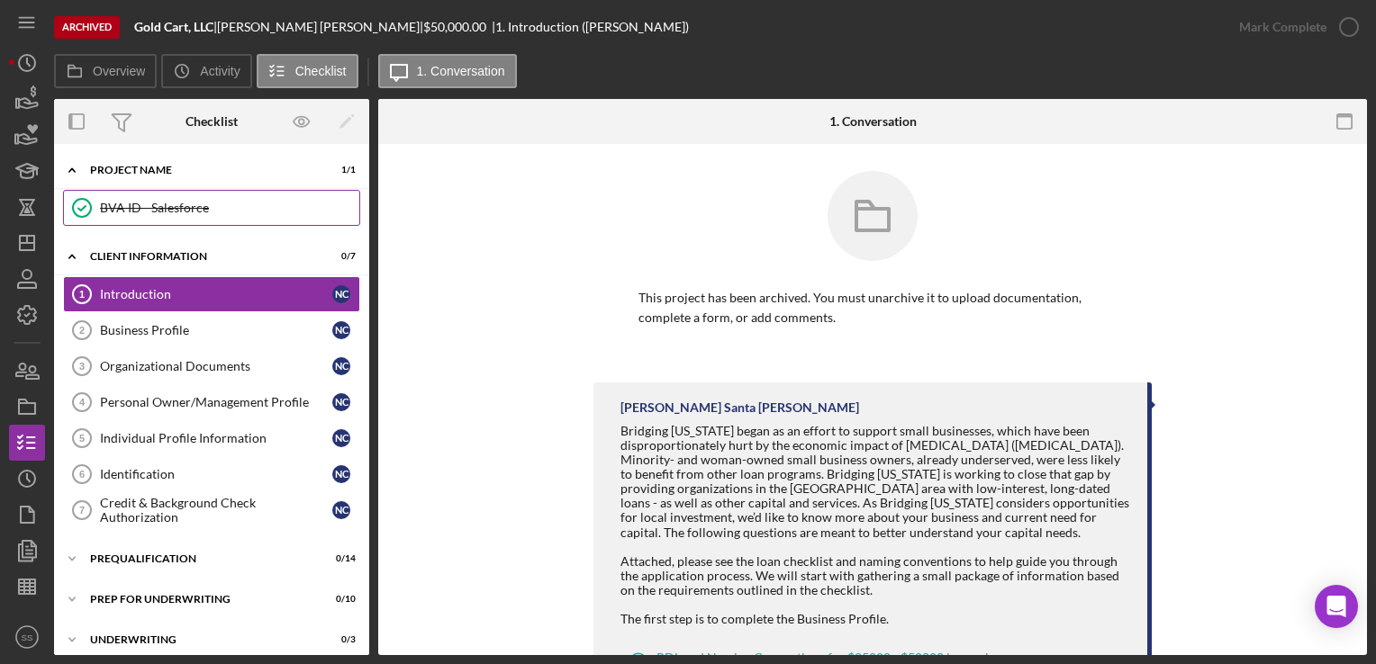
click at [229, 216] on link "BVA ID - Salesforce BVA ID - Salesforce" at bounding box center [211, 208] width 297 height 36
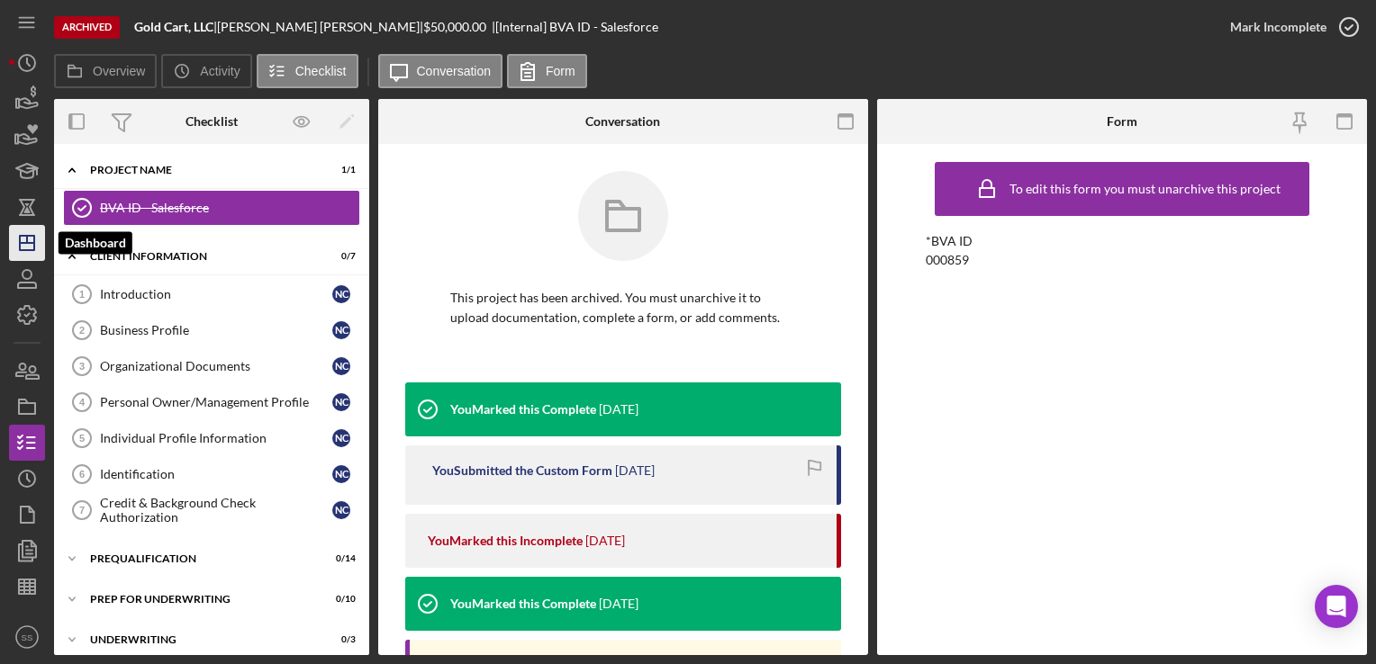
click at [13, 239] on icon "Icon/Dashboard" at bounding box center [27, 243] width 45 height 45
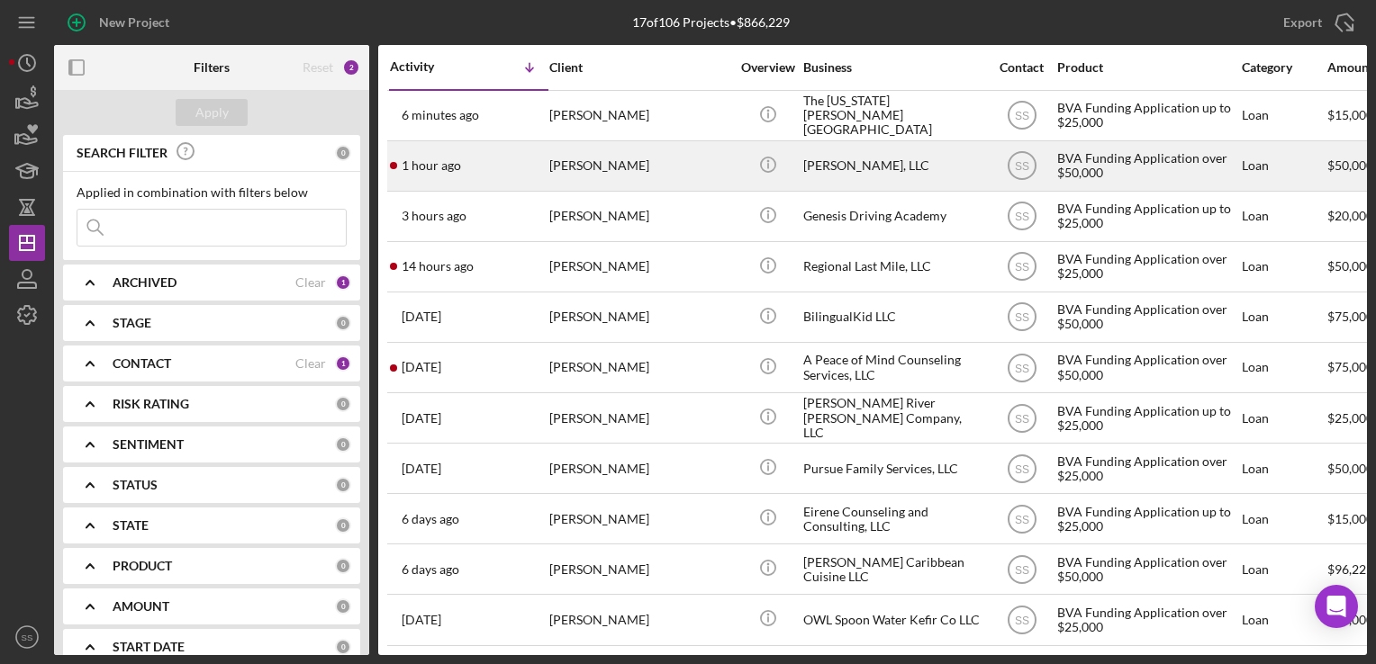
click at [838, 160] on div "[PERSON_NAME], LLC" at bounding box center [893, 166] width 180 height 48
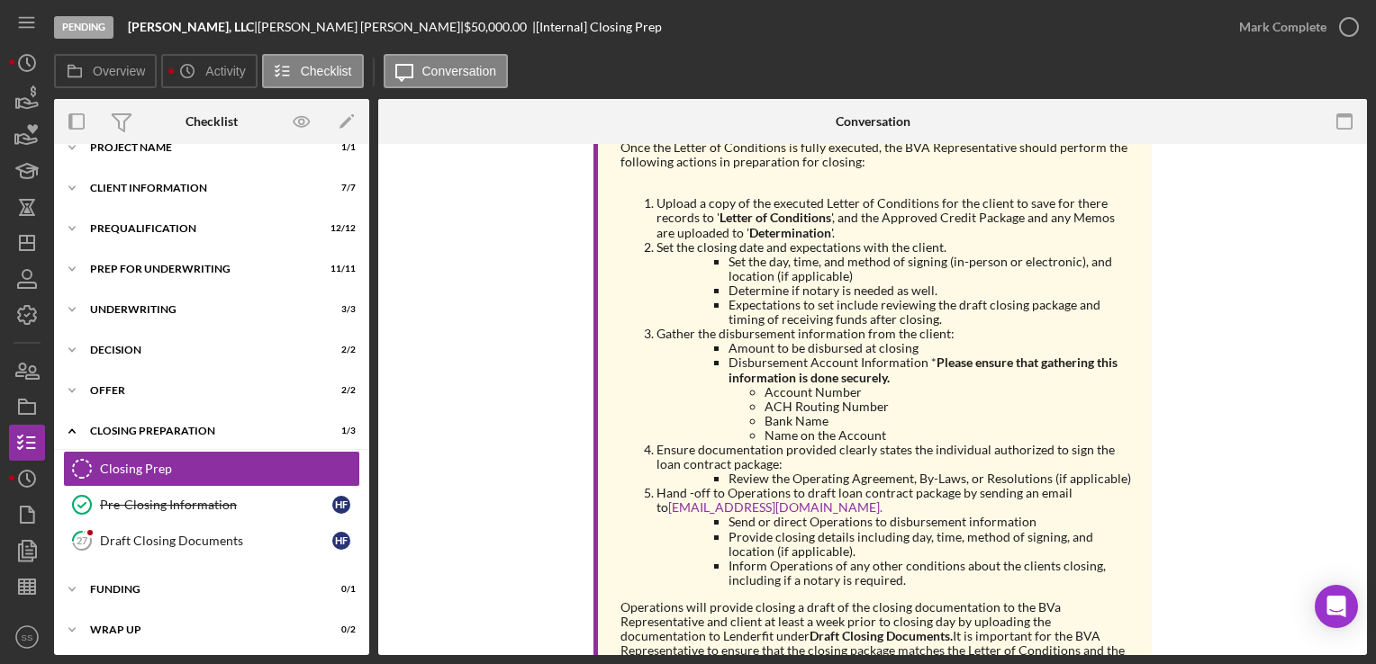
scroll to position [487, 0]
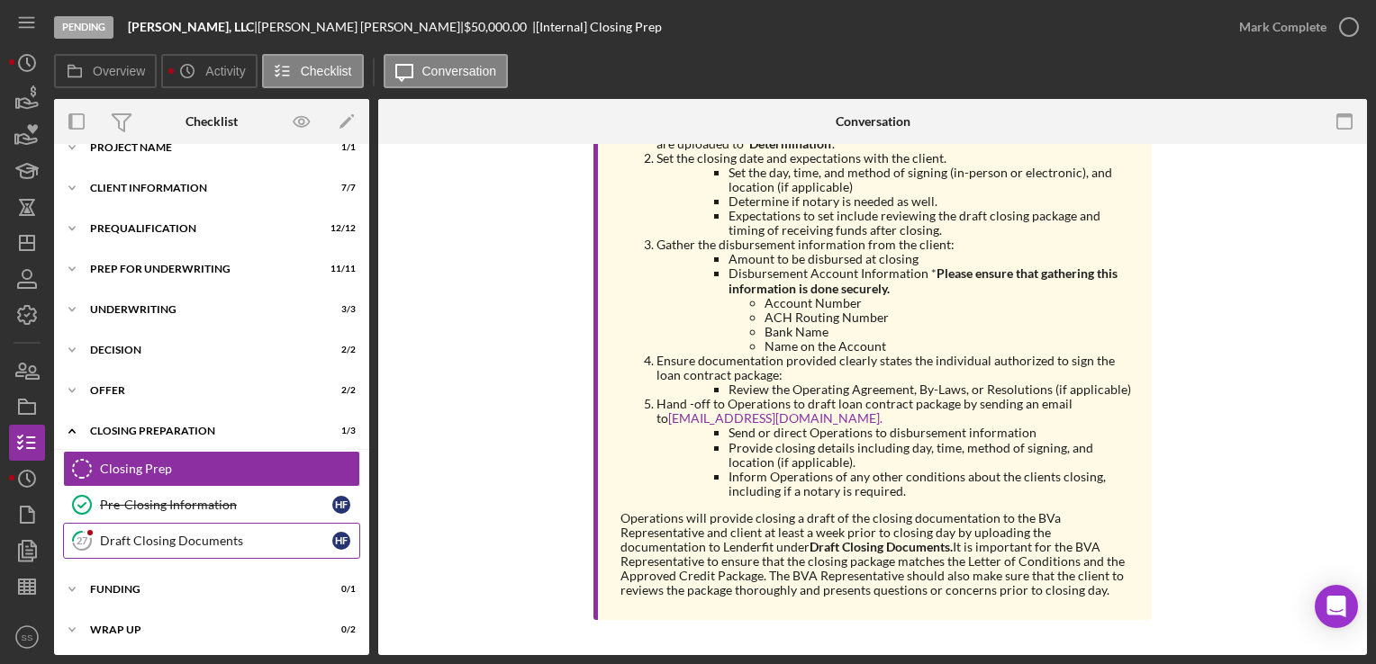
click at [192, 528] on link "27 Draft Closing Documents H F" at bounding box center [211, 541] width 297 height 36
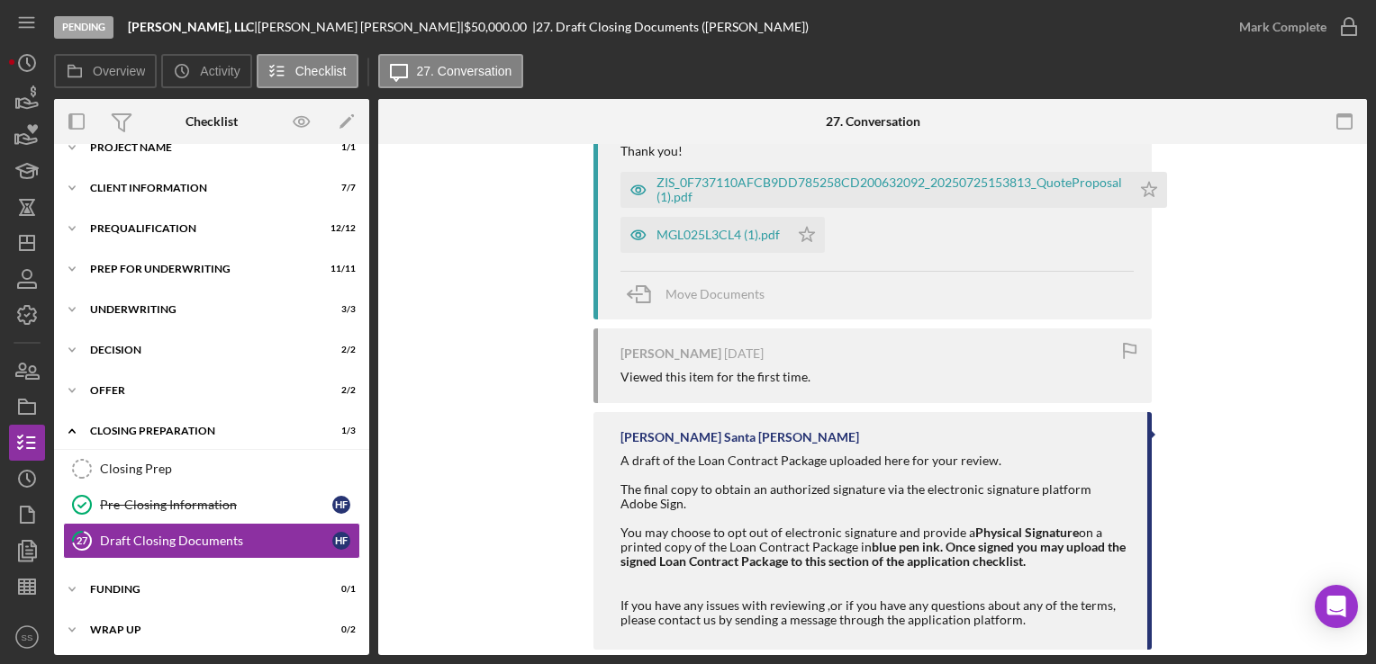
scroll to position [569, 0]
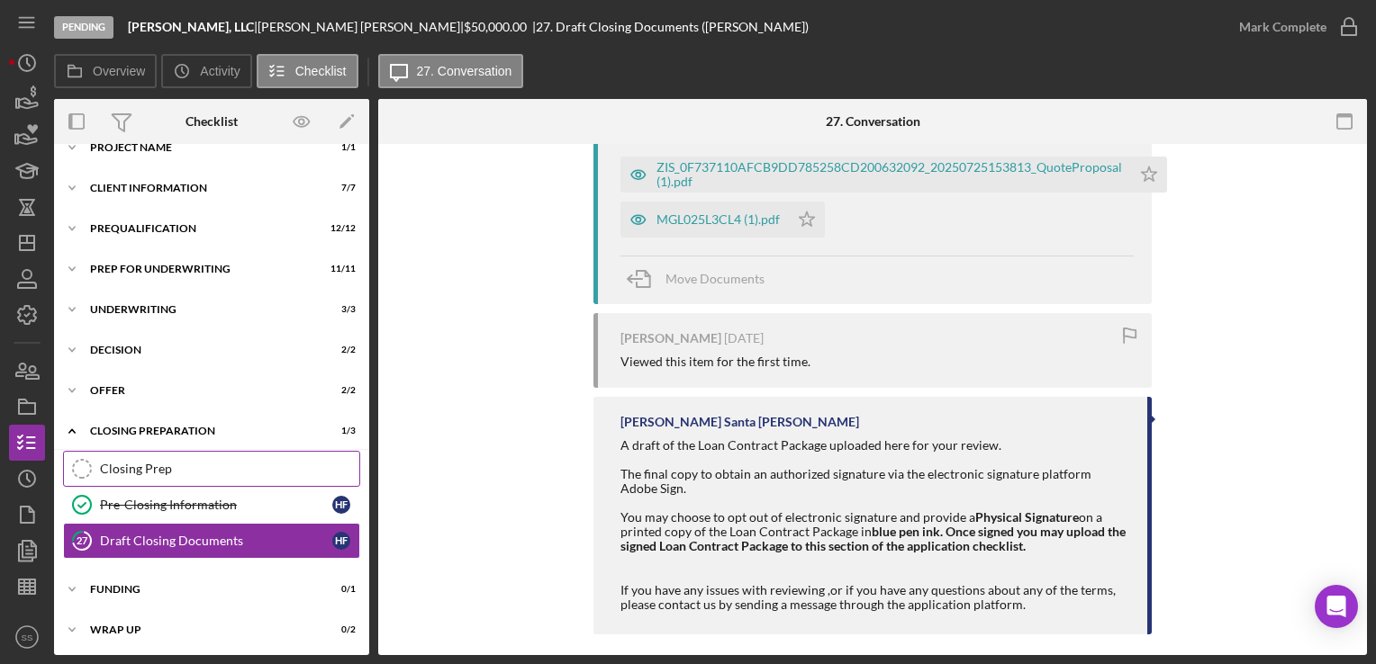
click at [119, 459] on link "Closing Prep Closing Prep" at bounding box center [211, 469] width 297 height 36
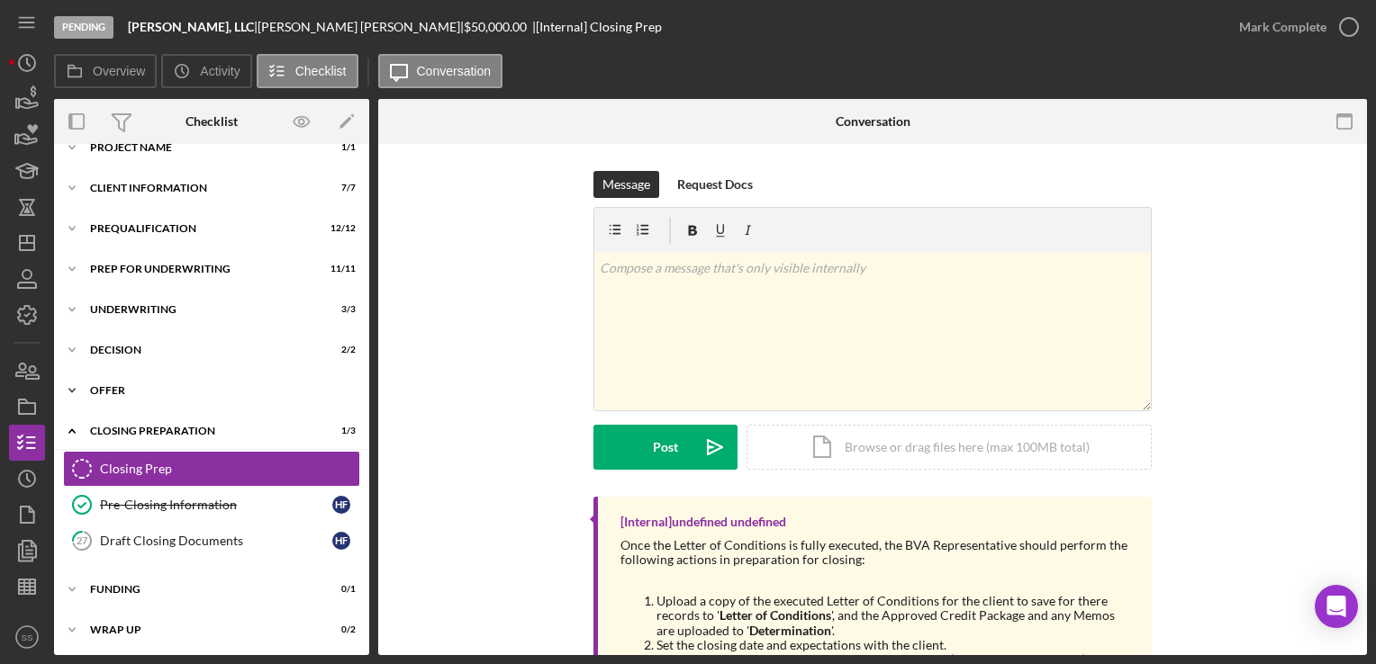
click at [115, 383] on div "Icon/Expander Offer 2 / 2" at bounding box center [211, 391] width 315 height 36
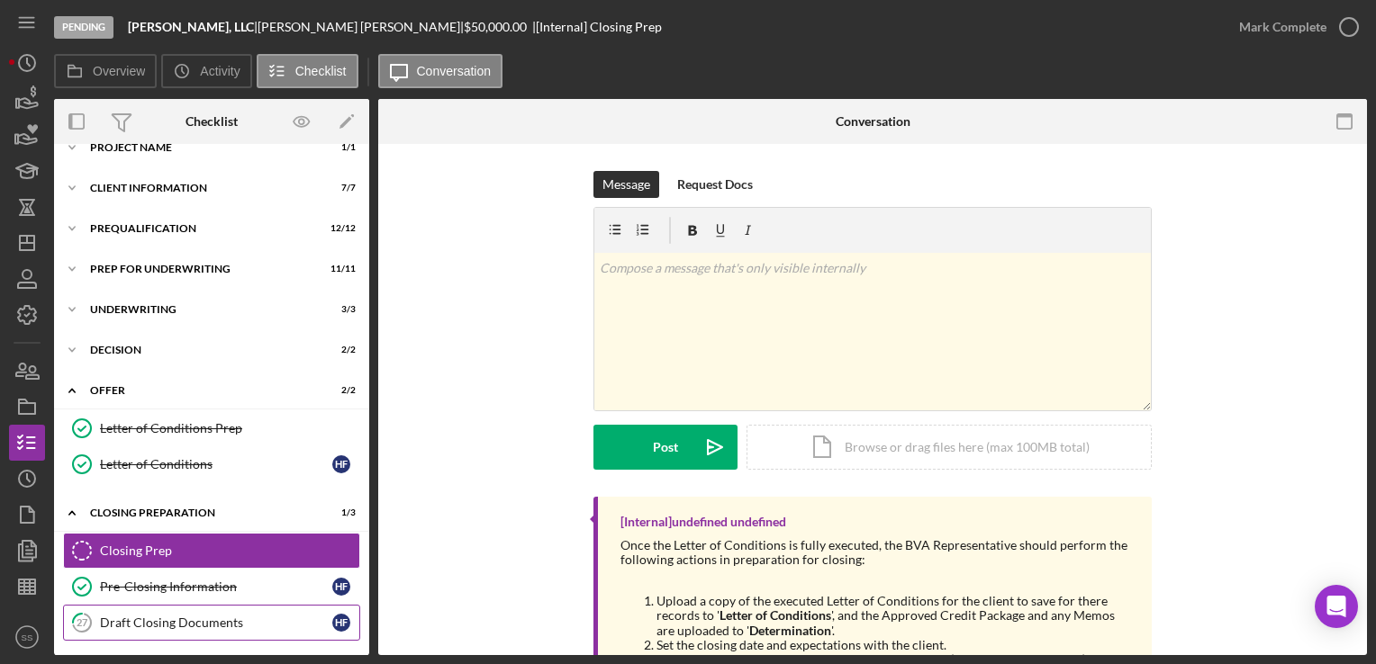
click at [218, 610] on link "27 Draft Closing Documents H F" at bounding box center [211, 623] width 297 height 36
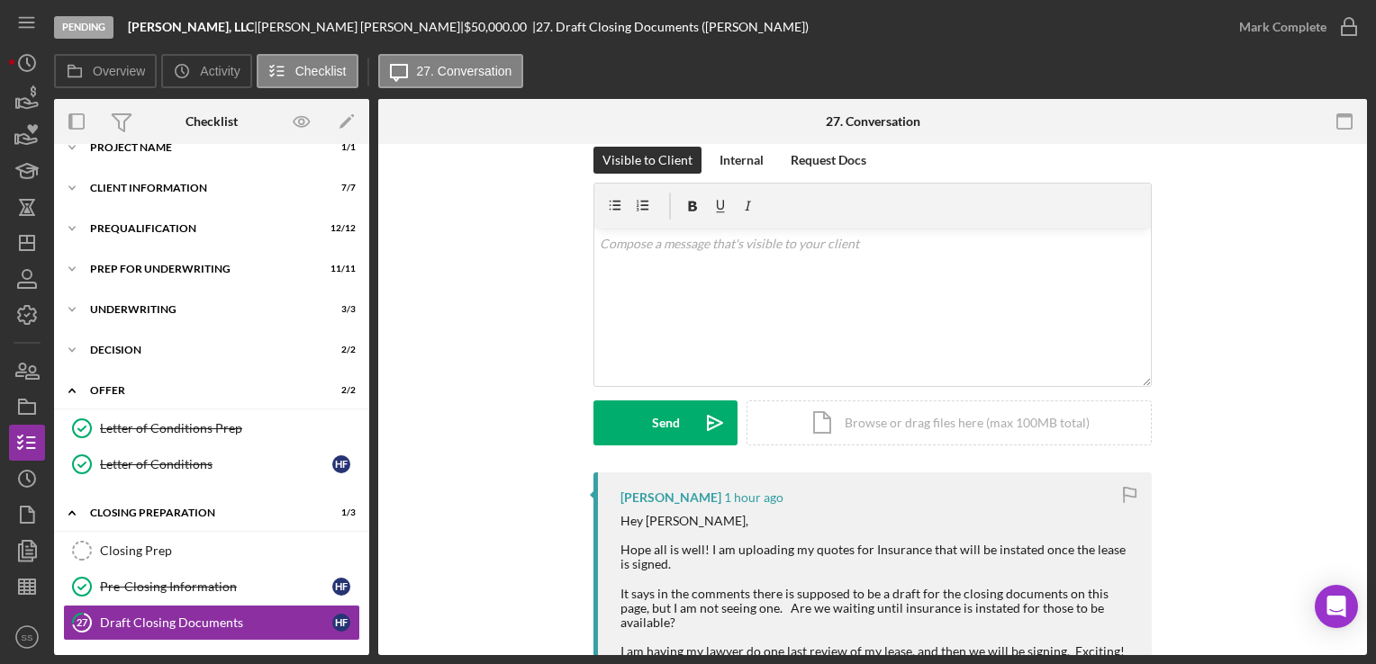
scroll to position [23, 0]
click at [752, 157] on div "Internal" at bounding box center [741, 161] width 44 height 27
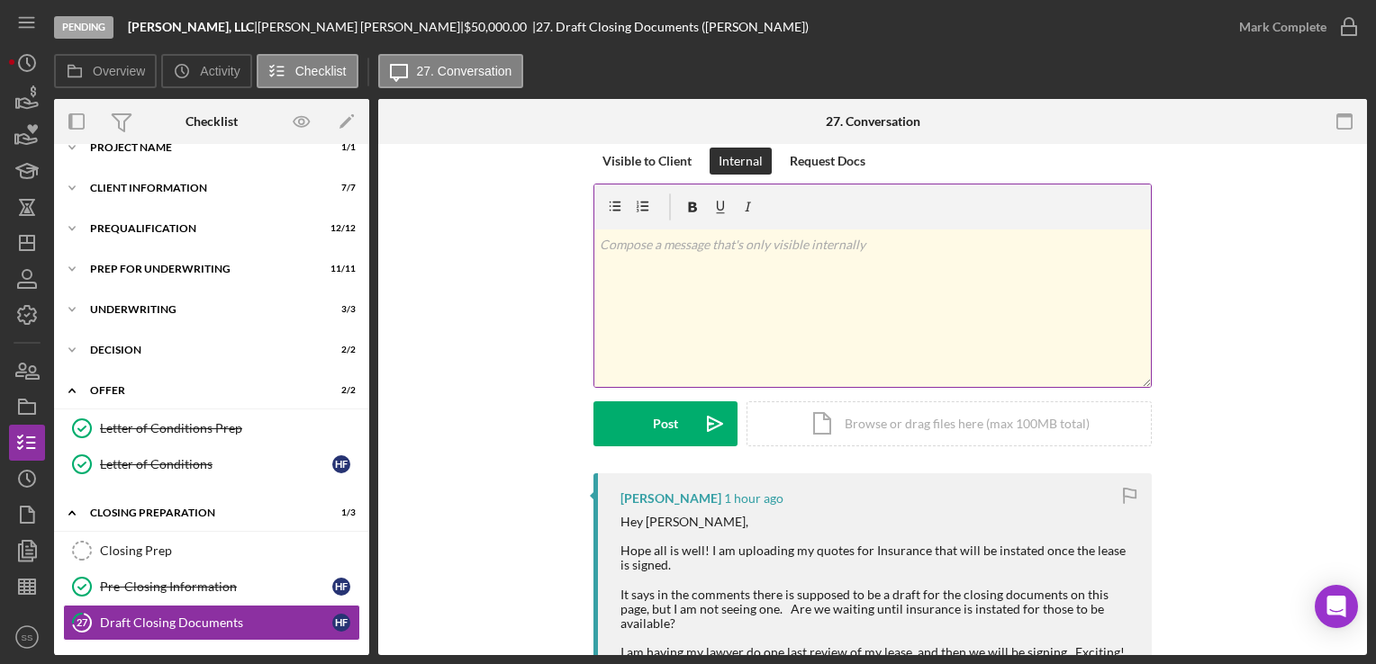
click at [825, 284] on div "v Color teal Color pink Remove color Add row above Add row below Add column bef…" at bounding box center [872, 309] width 556 height 158
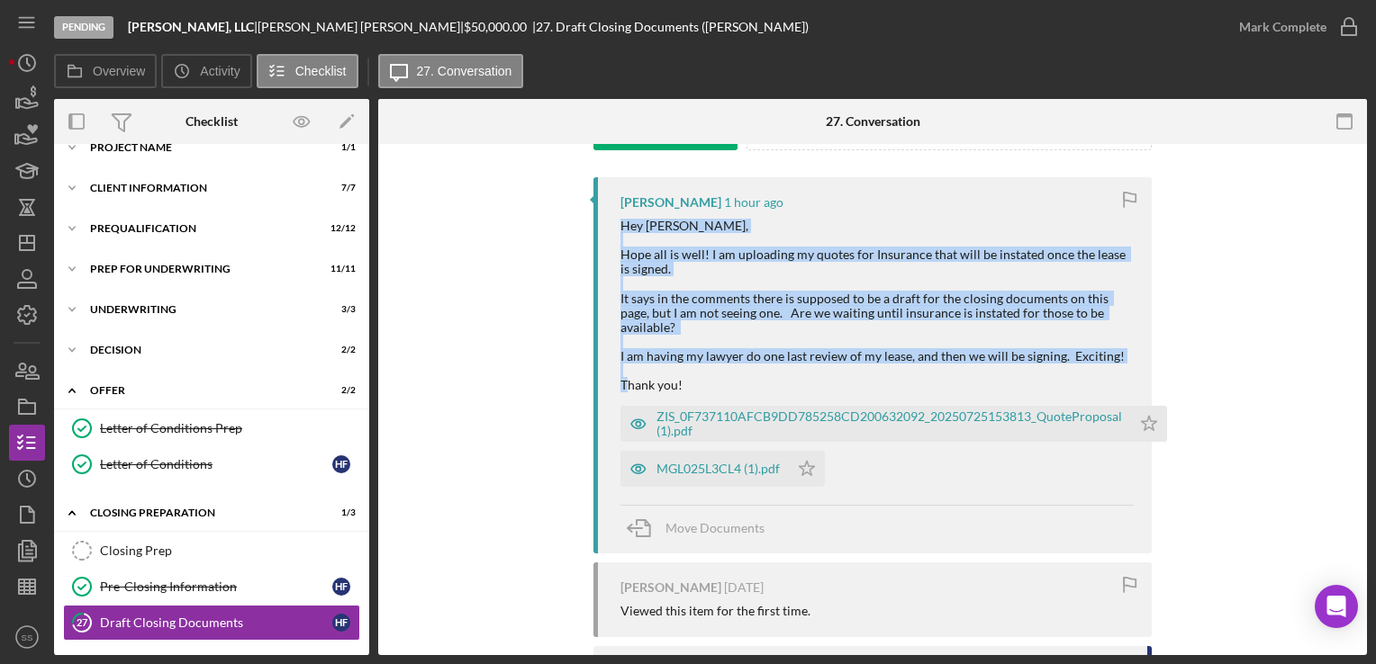
drag, startPoint x: 619, startPoint y: 218, endPoint x: 825, endPoint y: 373, distance: 257.1
click at [825, 373] on div "Hey [PERSON_NAME], Hope all is well! I am uploading my quotes for Insurance tha…" at bounding box center [876, 306] width 513 height 174
copy div "Hey [PERSON_NAME], Hope all is well! I am uploading my quotes for Insurance tha…"
click at [812, 459] on icon "Icon/Star" at bounding box center [807, 469] width 36 height 36
click at [1145, 416] on polygon "button" at bounding box center [1149, 423] width 15 height 14
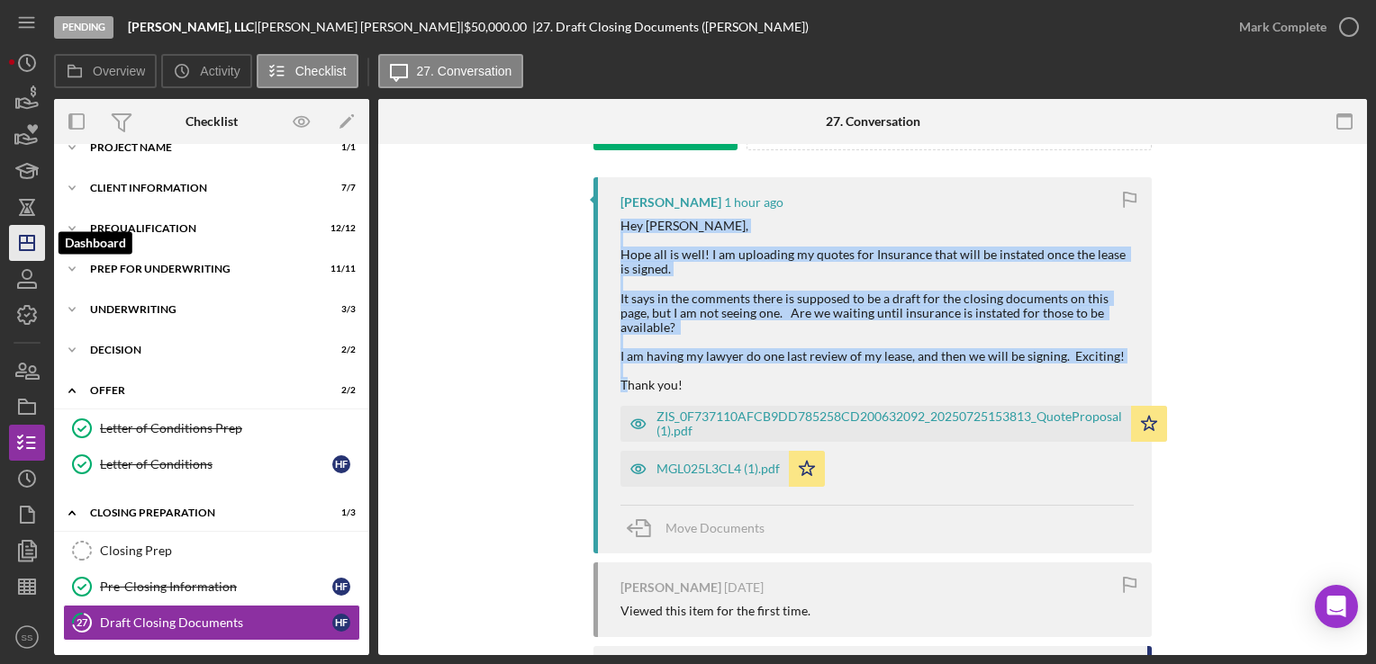
click at [25, 248] on icon "Icon/Dashboard" at bounding box center [27, 243] width 45 height 45
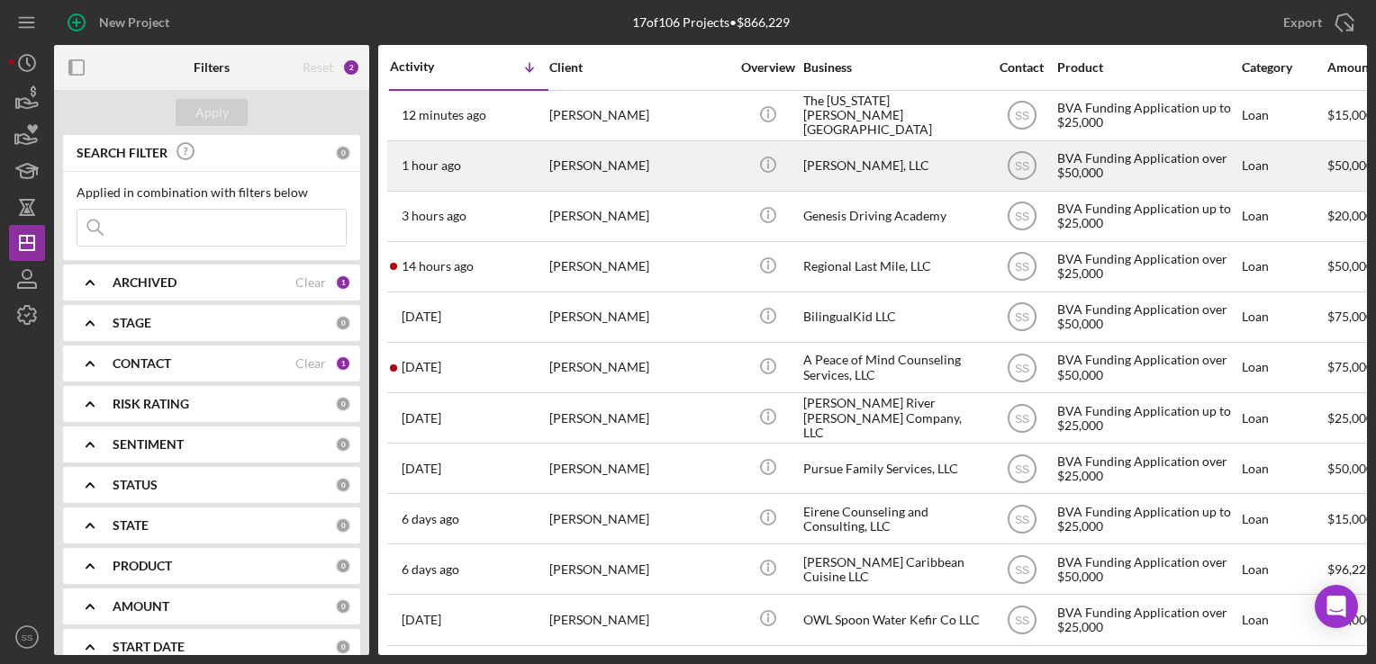
click at [583, 179] on div "[PERSON_NAME]" at bounding box center [639, 166] width 180 height 48
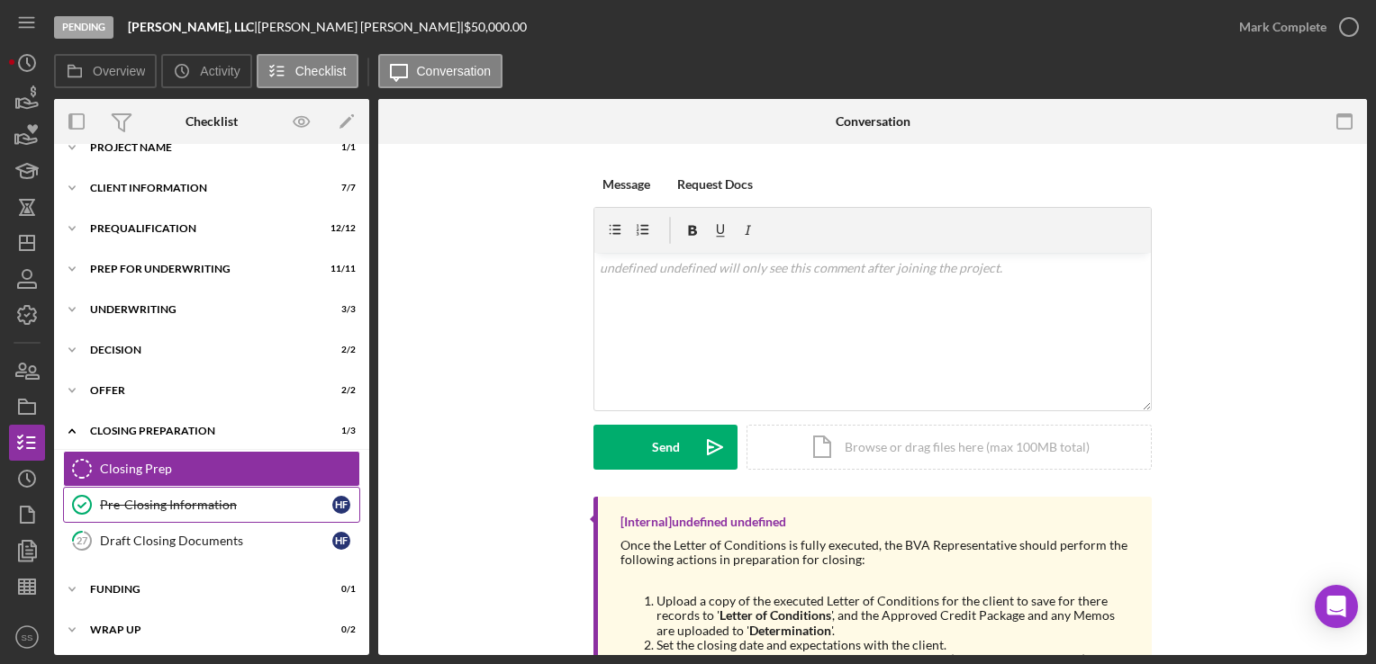
scroll to position [23, 0]
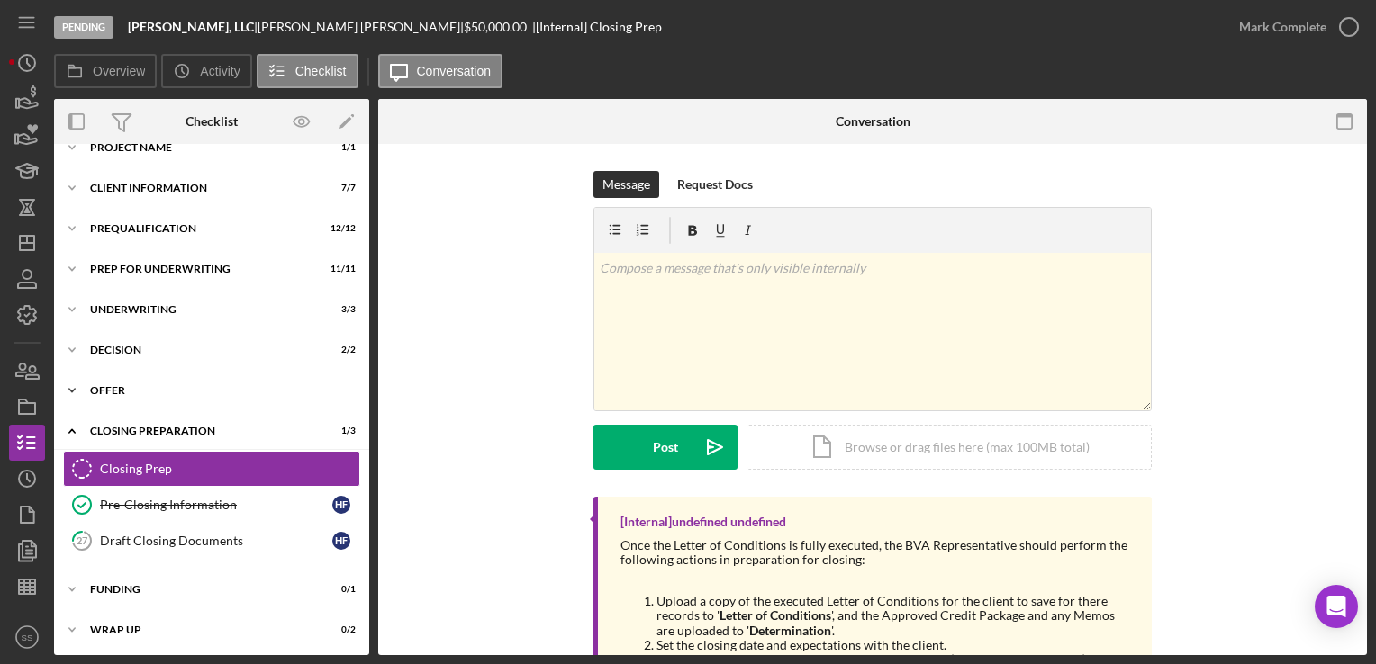
click at [148, 385] on div "Offer" at bounding box center [218, 390] width 257 height 11
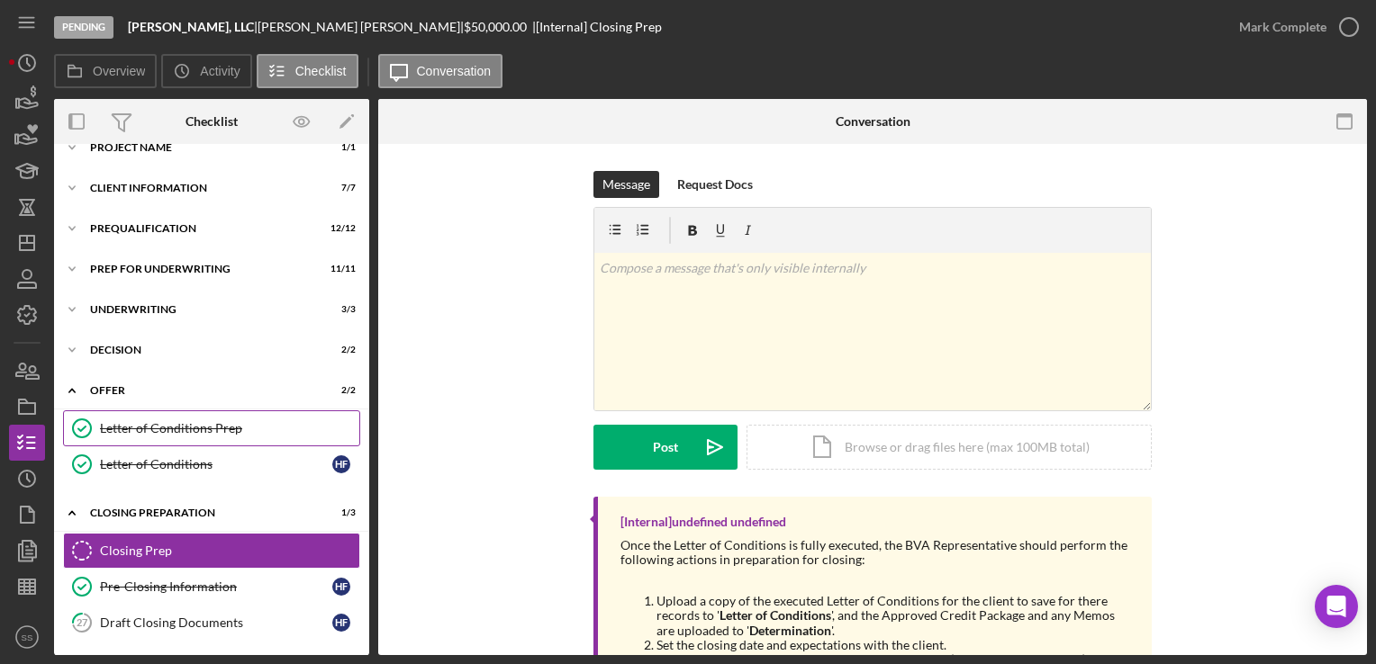
click at [157, 432] on div "Letter of Conditions Prep" at bounding box center [229, 428] width 259 height 14
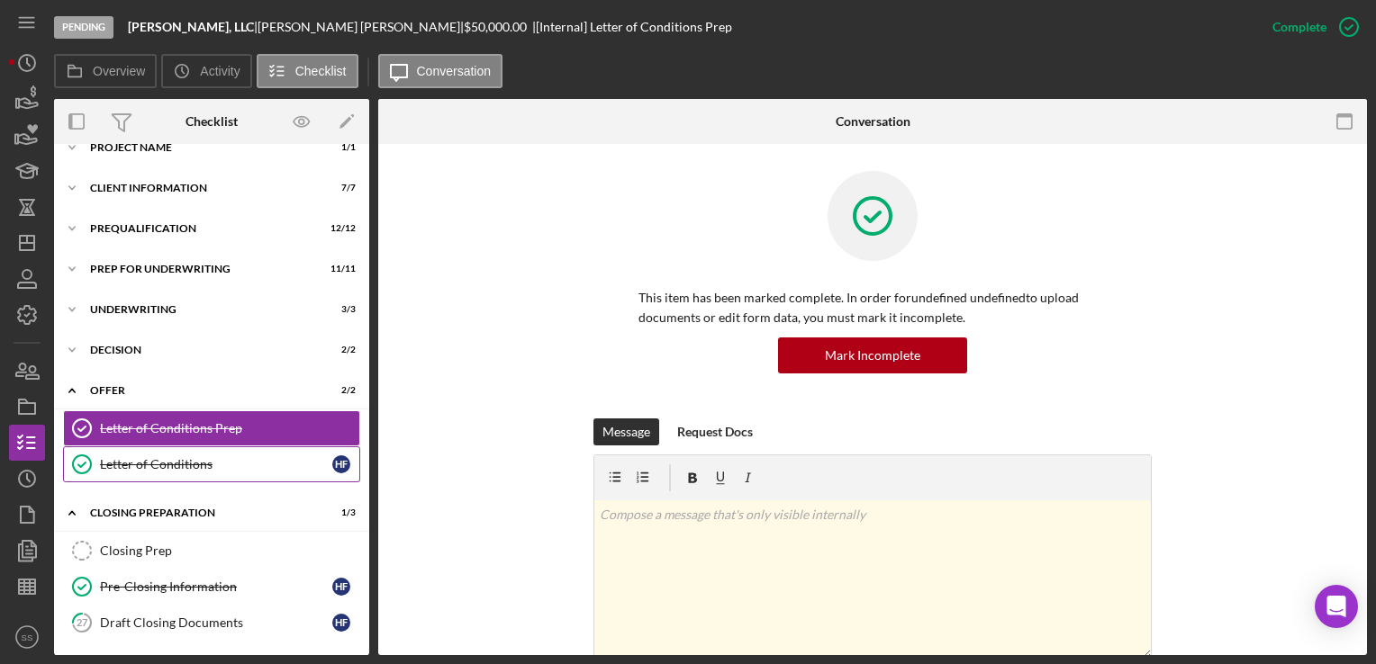
click at [166, 469] on div "Letter of Conditions" at bounding box center [216, 464] width 232 height 14
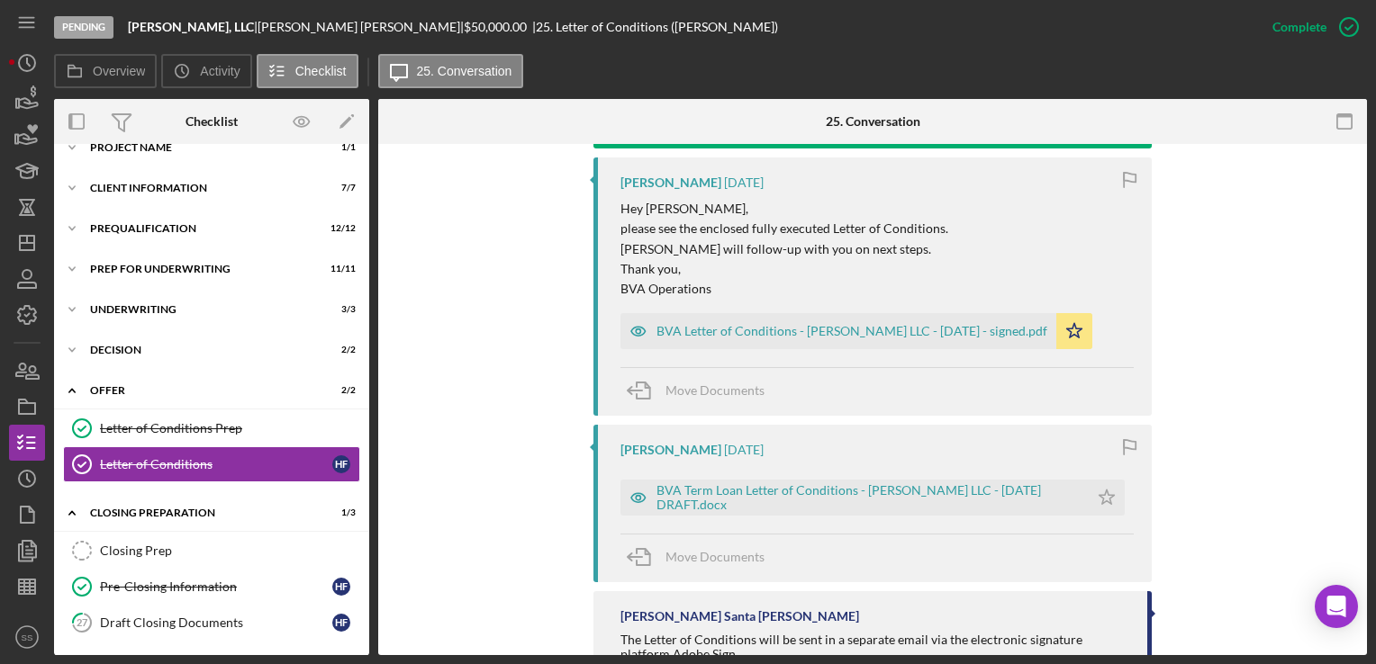
scroll to position [632, 0]
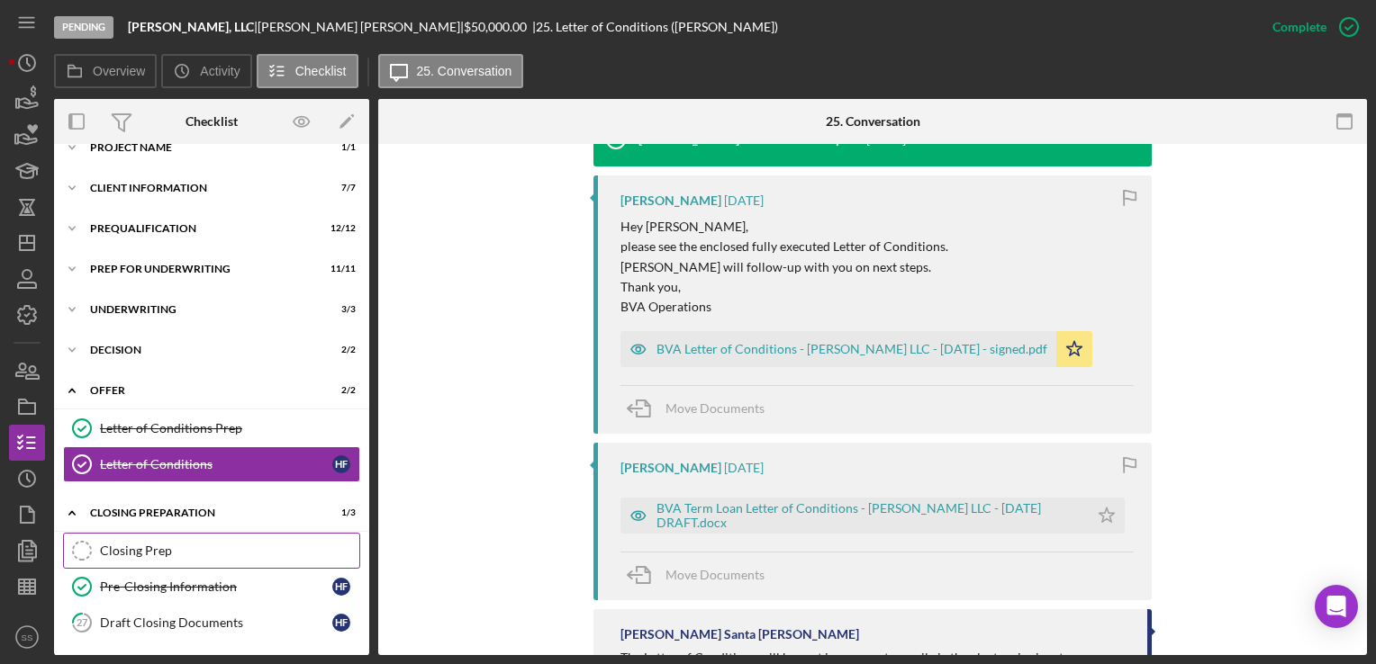
click at [140, 546] on div "Closing Prep" at bounding box center [229, 551] width 259 height 14
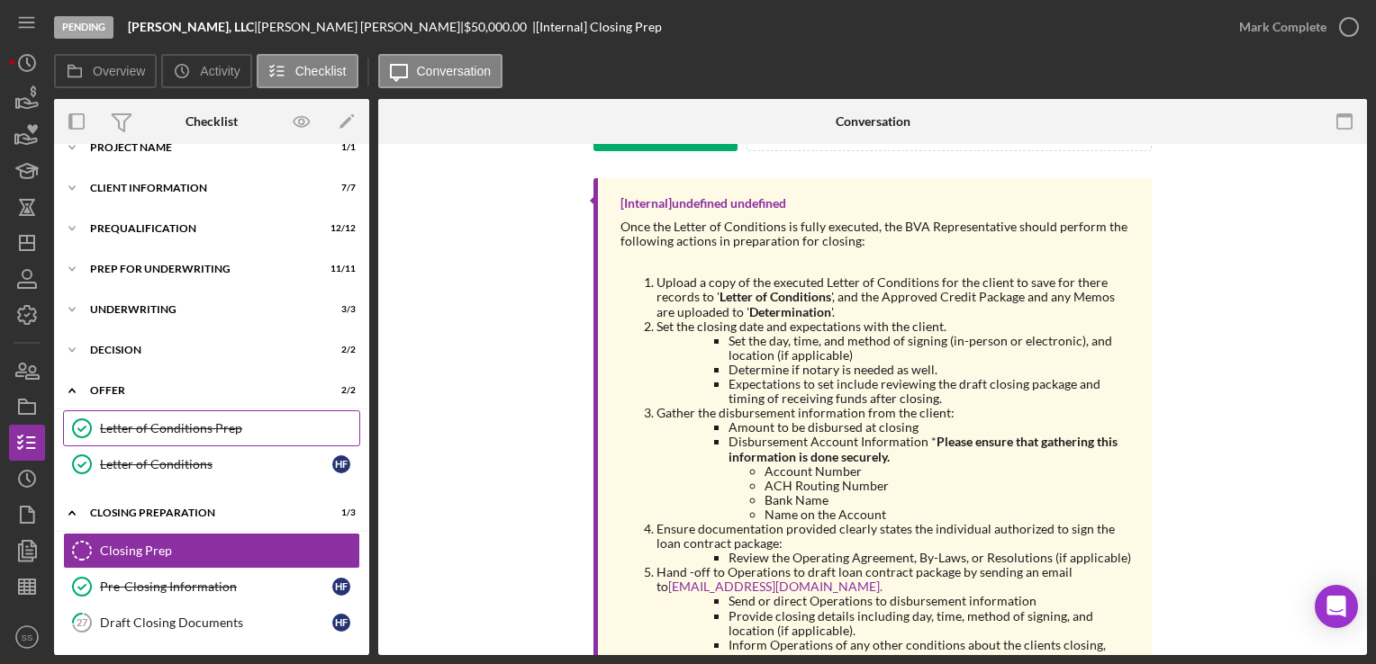
scroll to position [104, 0]
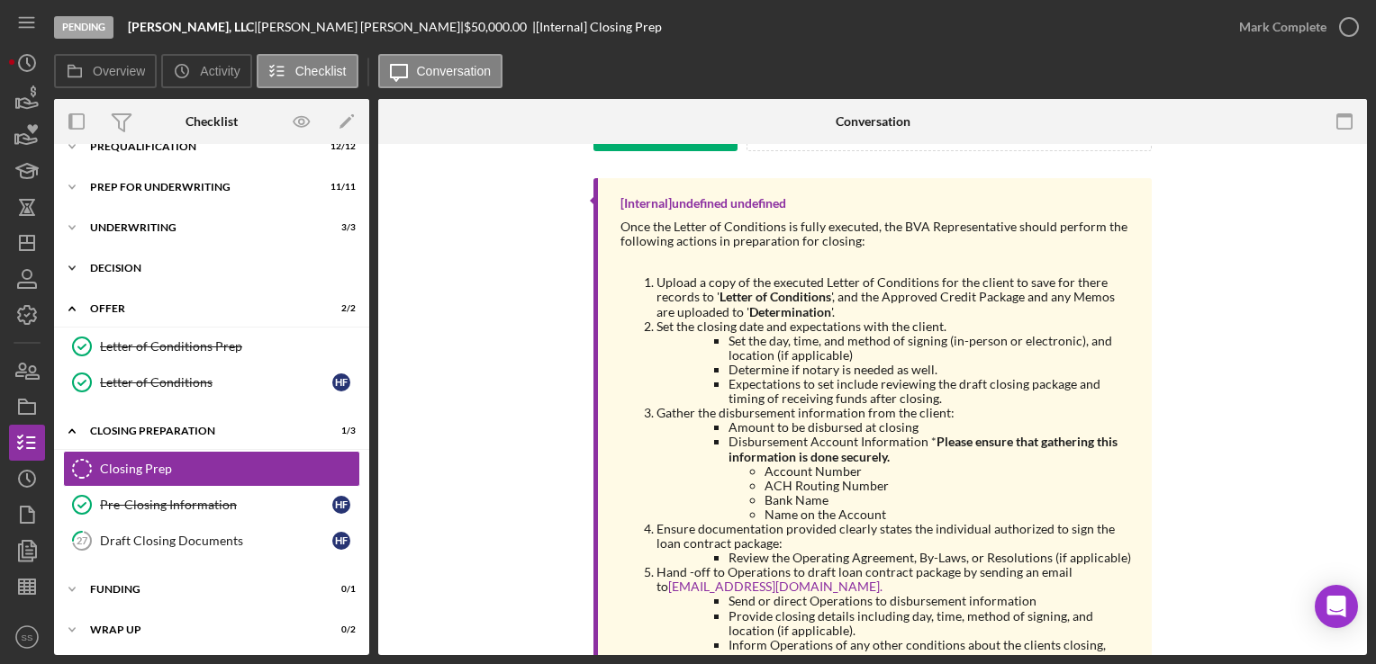
click at [74, 264] on icon "Icon/Expander" at bounding box center [72, 268] width 36 height 36
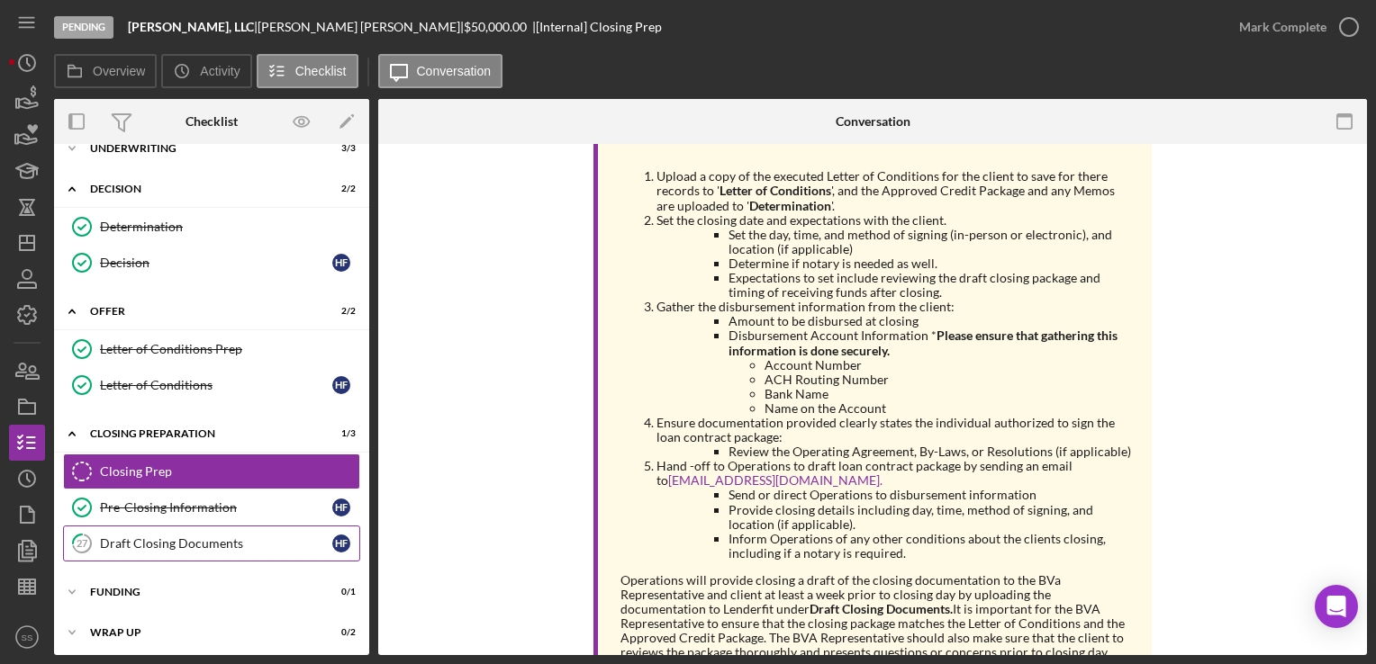
scroll to position [185, 0]
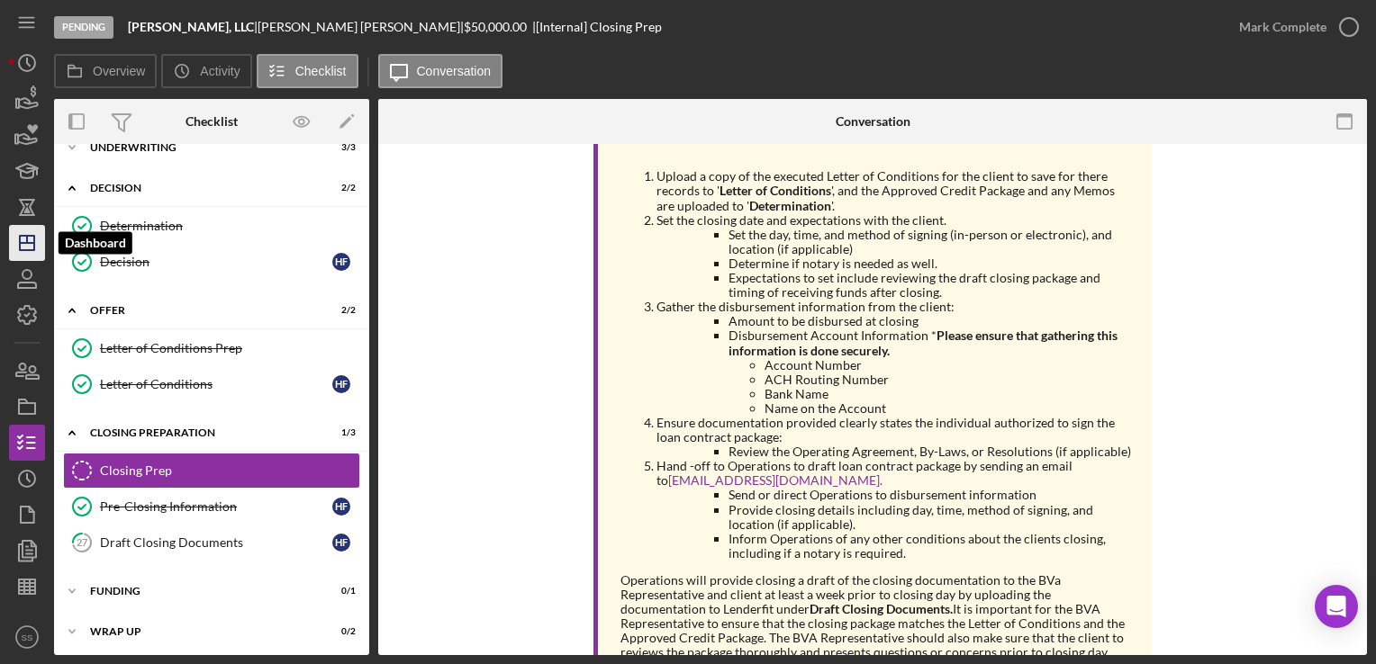
click at [22, 232] on icon "Icon/Dashboard" at bounding box center [27, 243] width 45 height 45
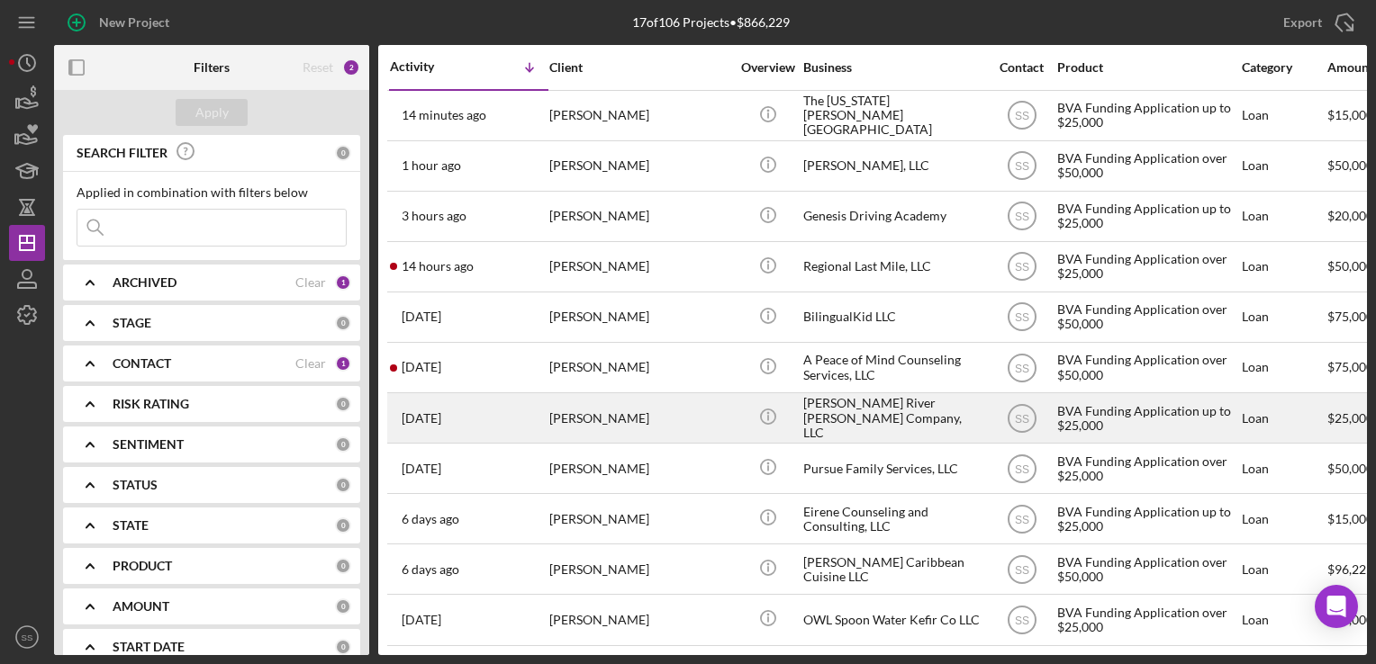
scroll to position [315, 0]
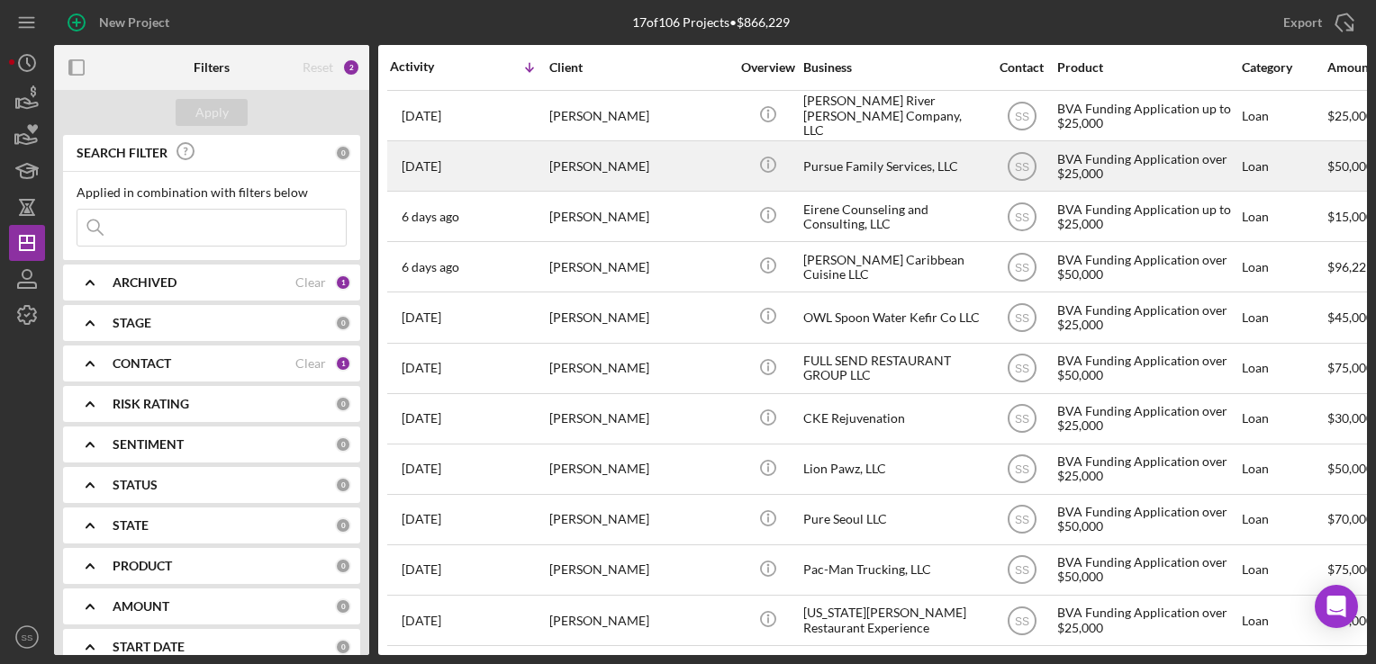
click at [630, 163] on div "[PERSON_NAME]" at bounding box center [639, 166] width 180 height 48
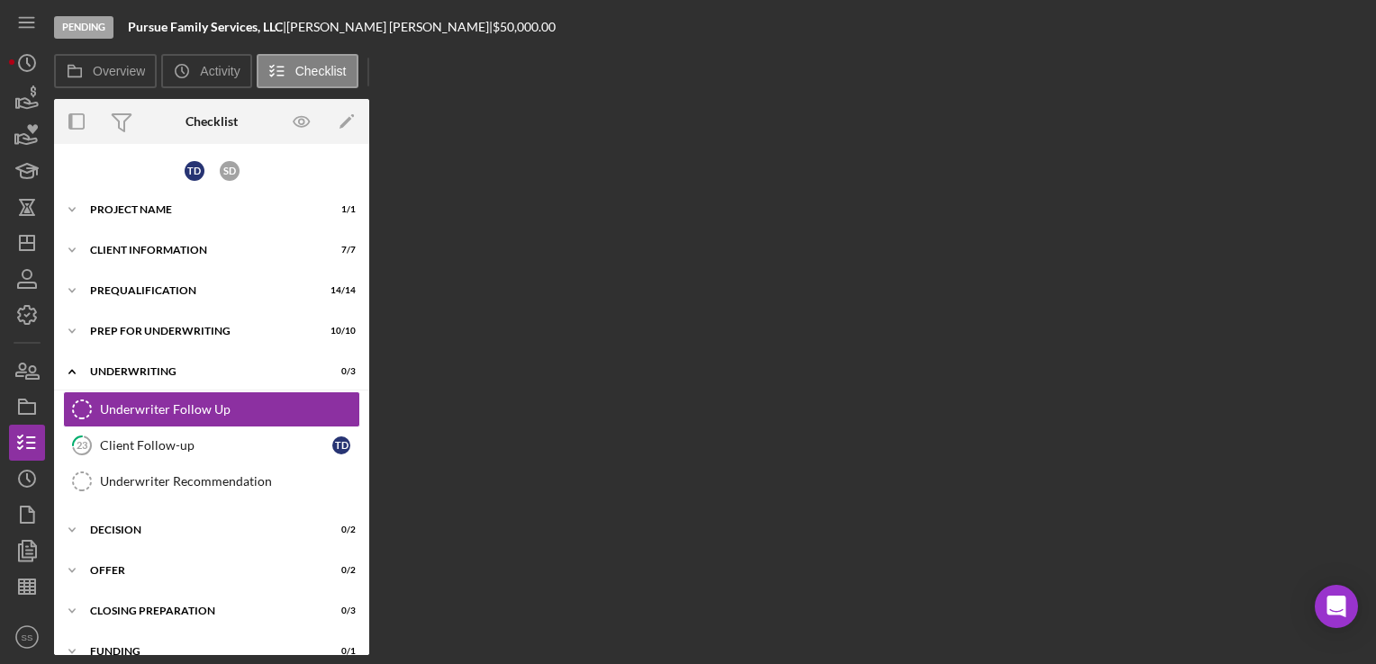
scroll to position [8, 0]
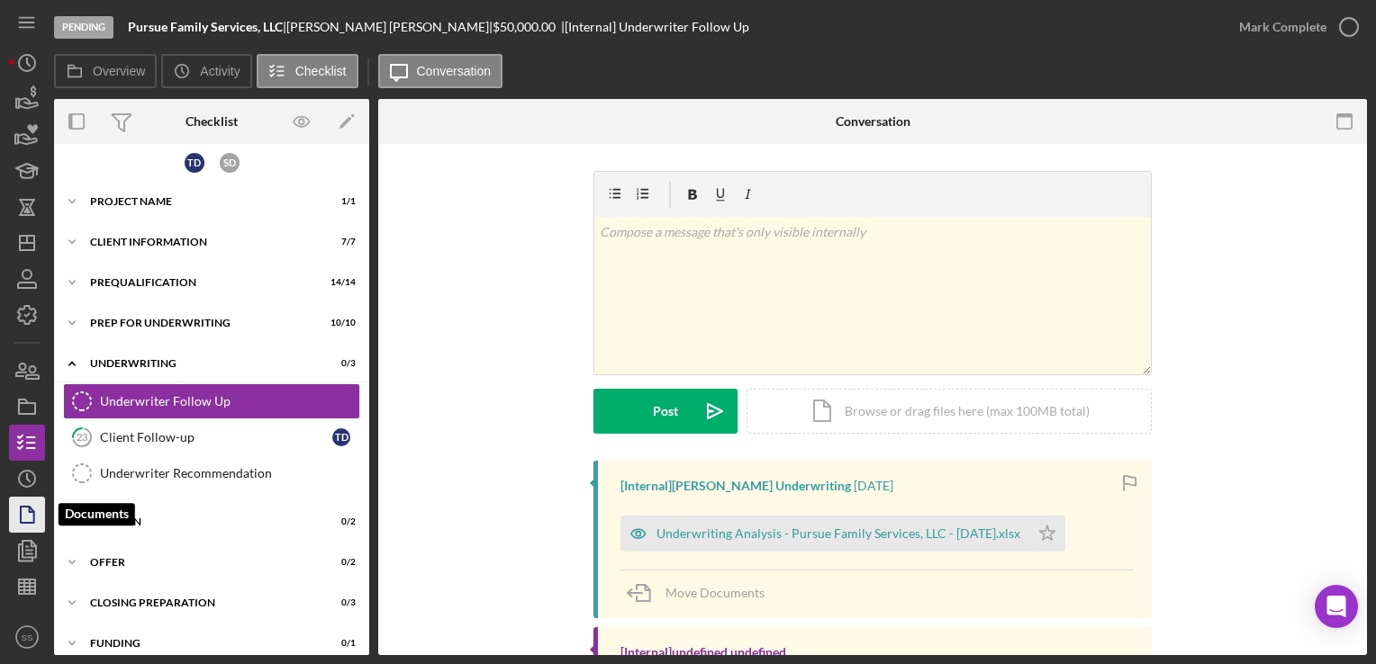
click at [18, 521] on icon "button" at bounding box center [27, 514] width 45 height 45
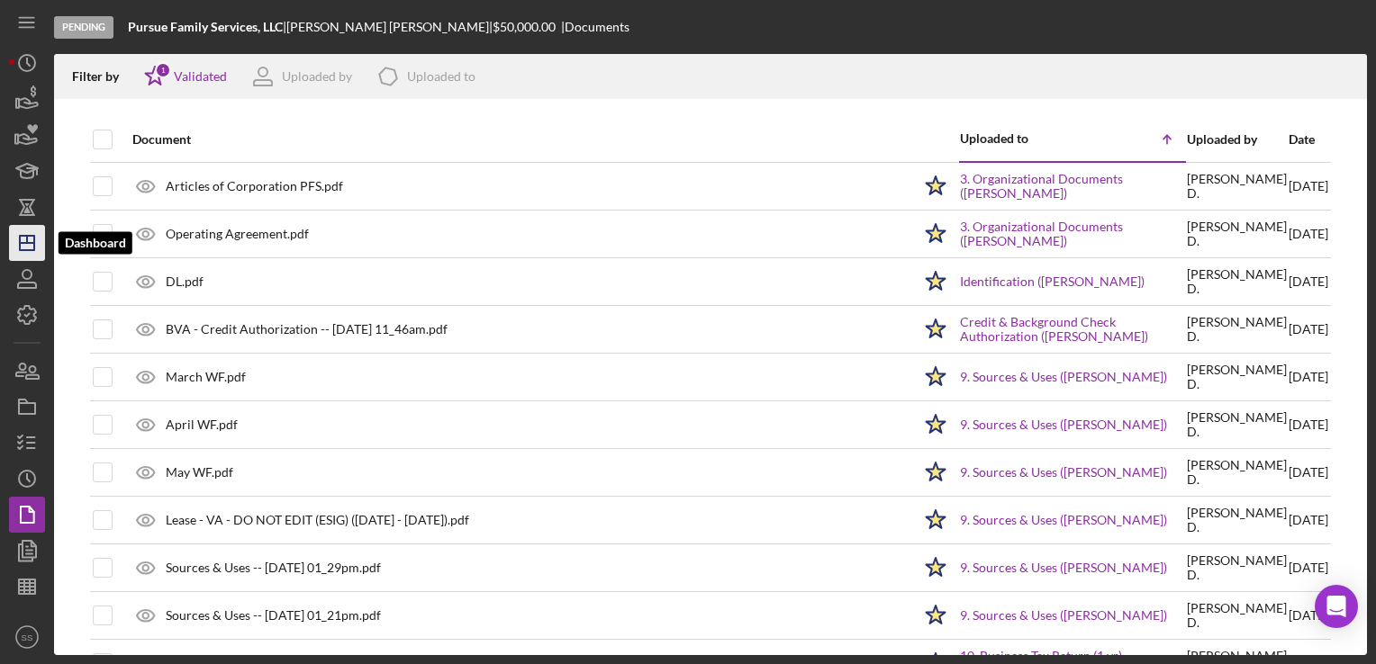
click at [22, 251] on icon "Icon/Dashboard" at bounding box center [27, 243] width 45 height 45
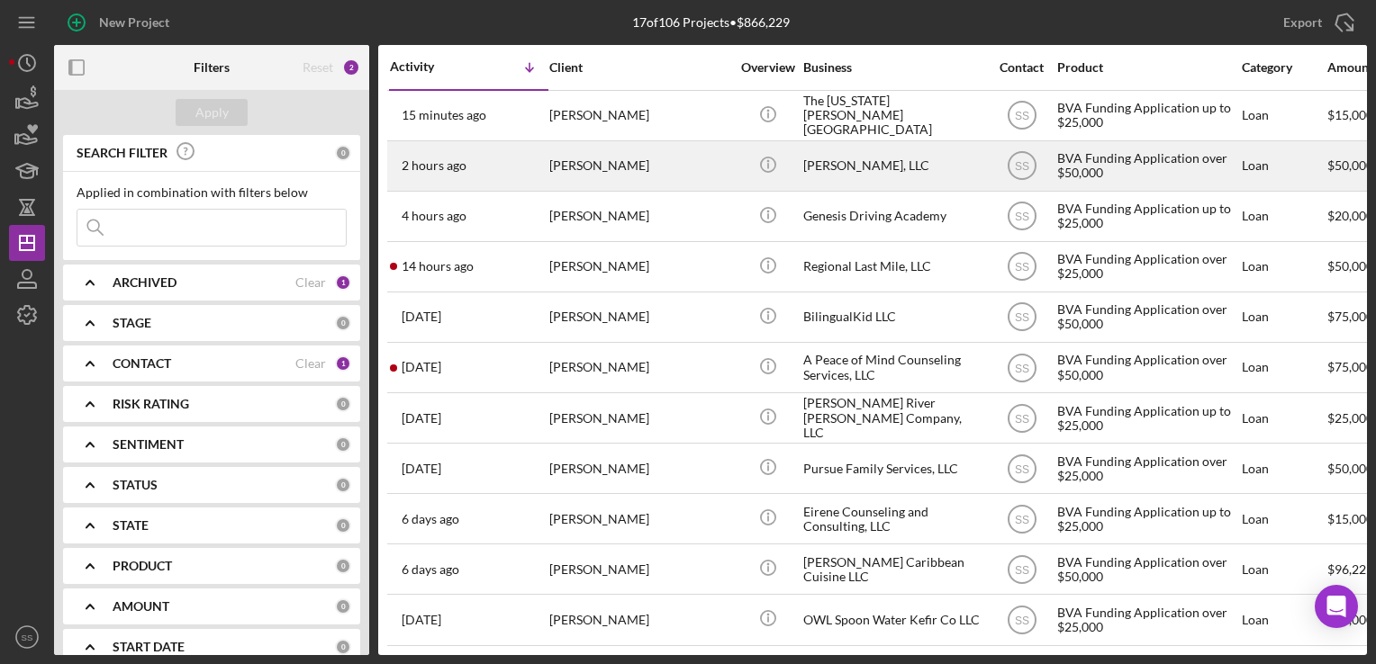
click at [573, 149] on div "[PERSON_NAME]" at bounding box center [639, 166] width 180 height 48
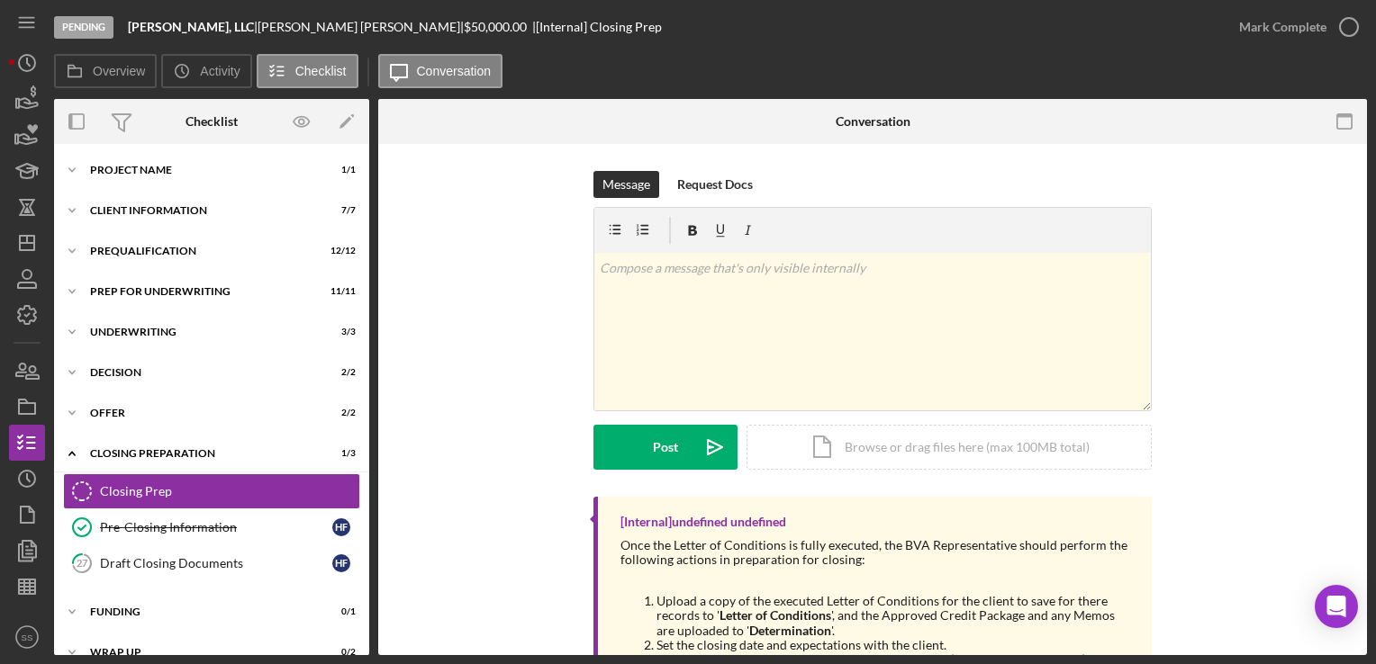
scroll to position [23, 0]
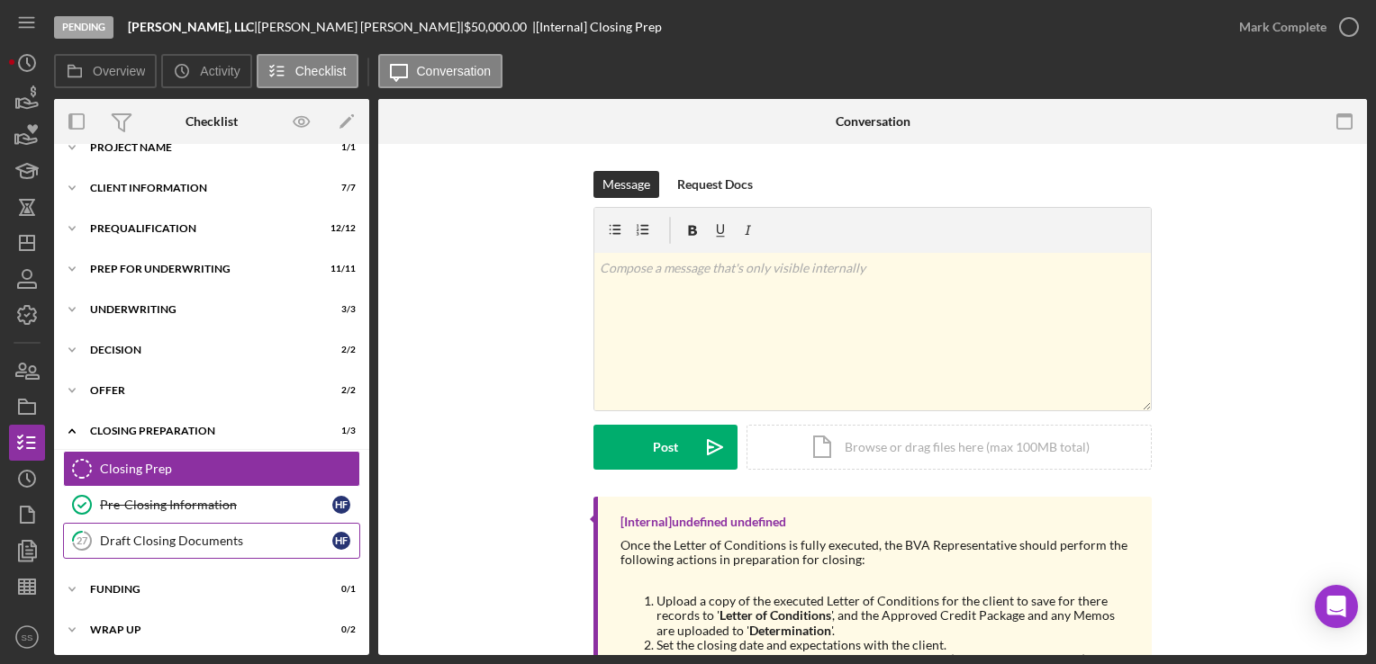
click at [176, 541] on div "Draft Closing Documents" at bounding box center [216, 541] width 232 height 14
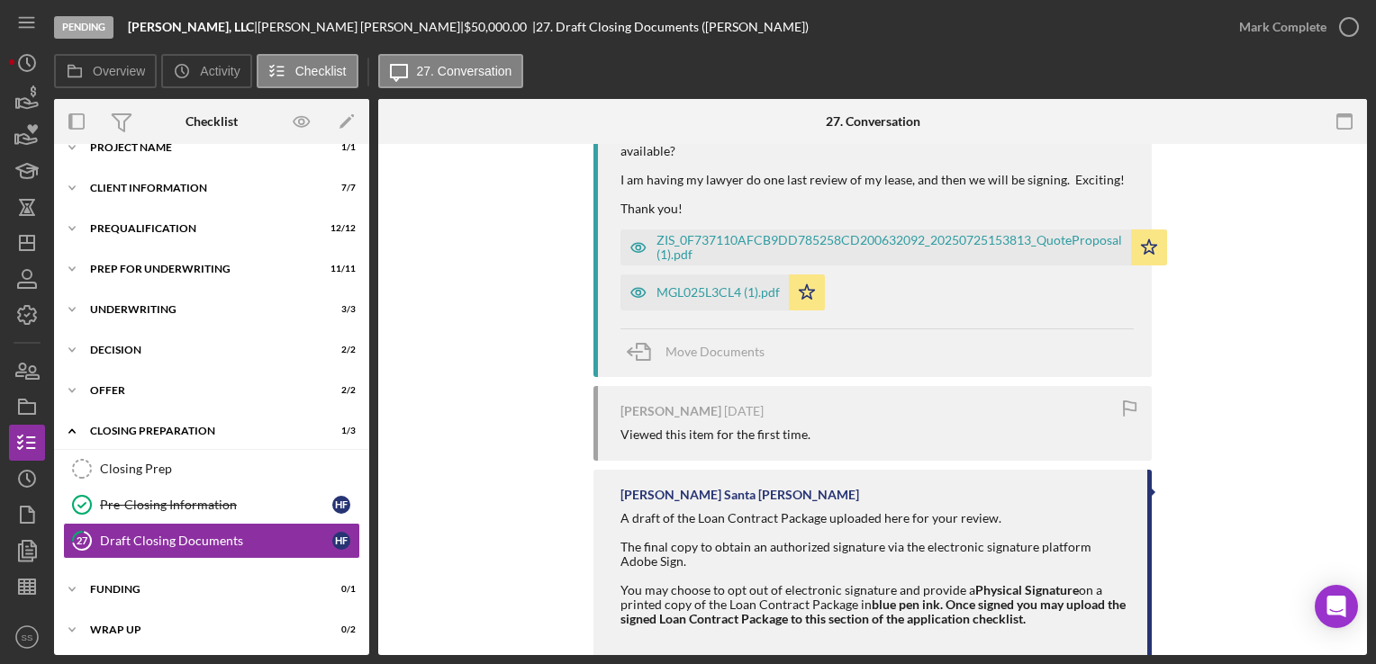
scroll to position [497, 0]
